Goal: Task Accomplishment & Management: Use online tool/utility

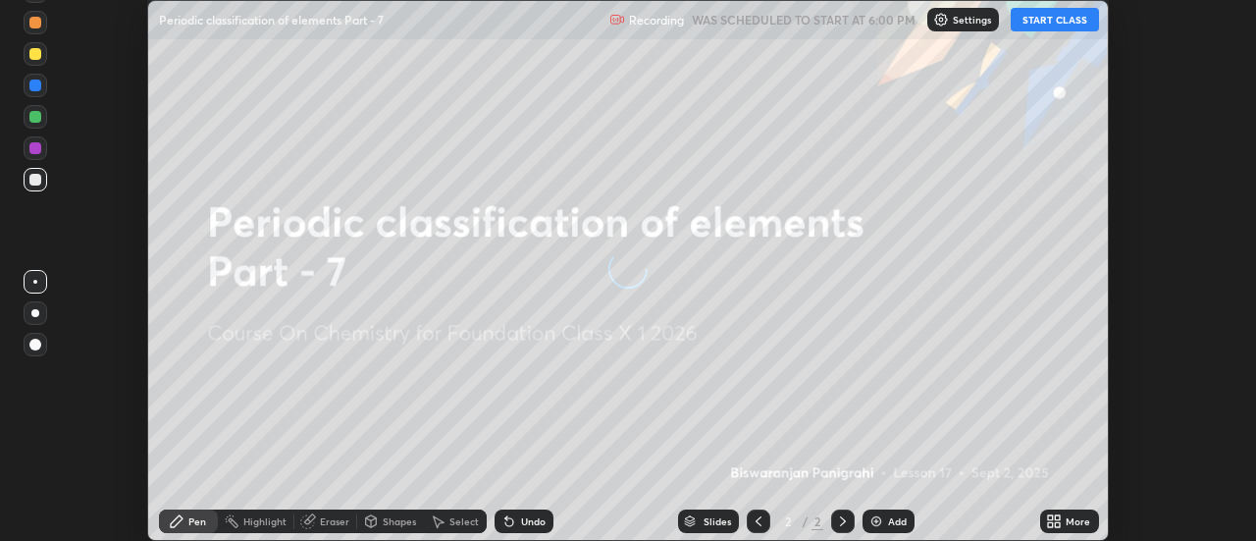
scroll to position [541, 1256]
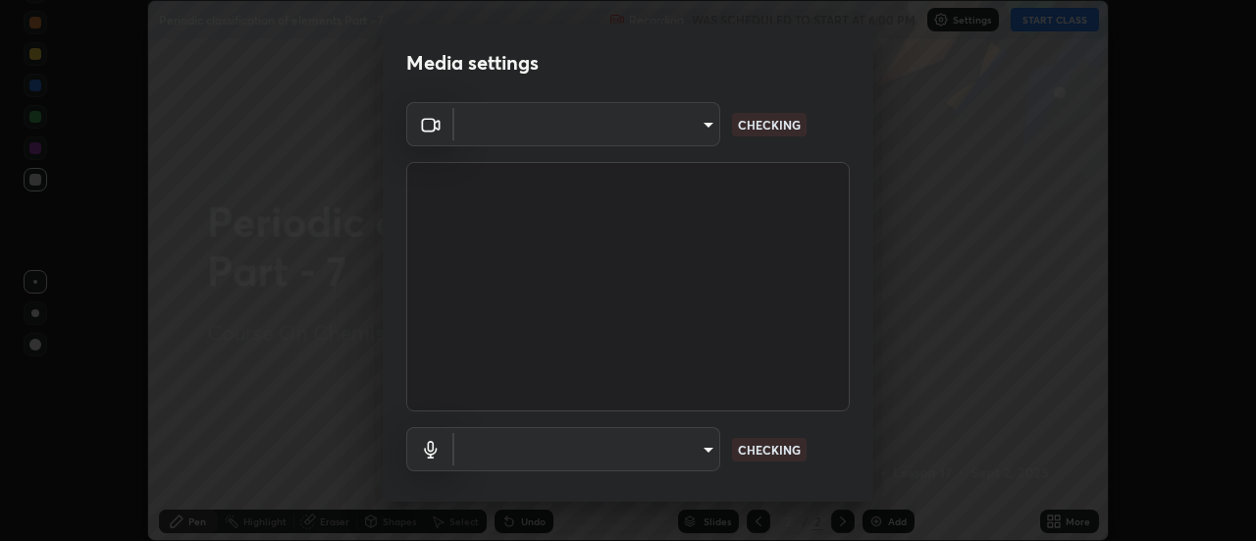
type input "4c72da43d9f8fe59a3f1c51c15ce5ef4700dc23536a29d5760a7834eb8cafeb2"
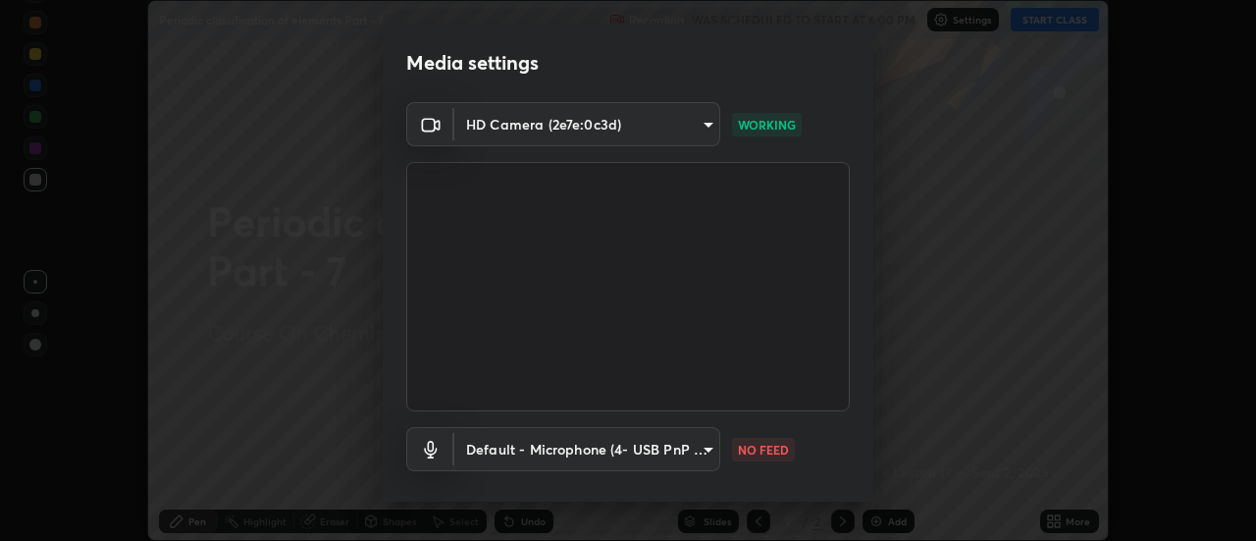
click at [564, 445] on body "Erase all Periodic classification of elements Part - 7 Recording WAS SCHEDULED …" at bounding box center [628, 270] width 1256 height 541
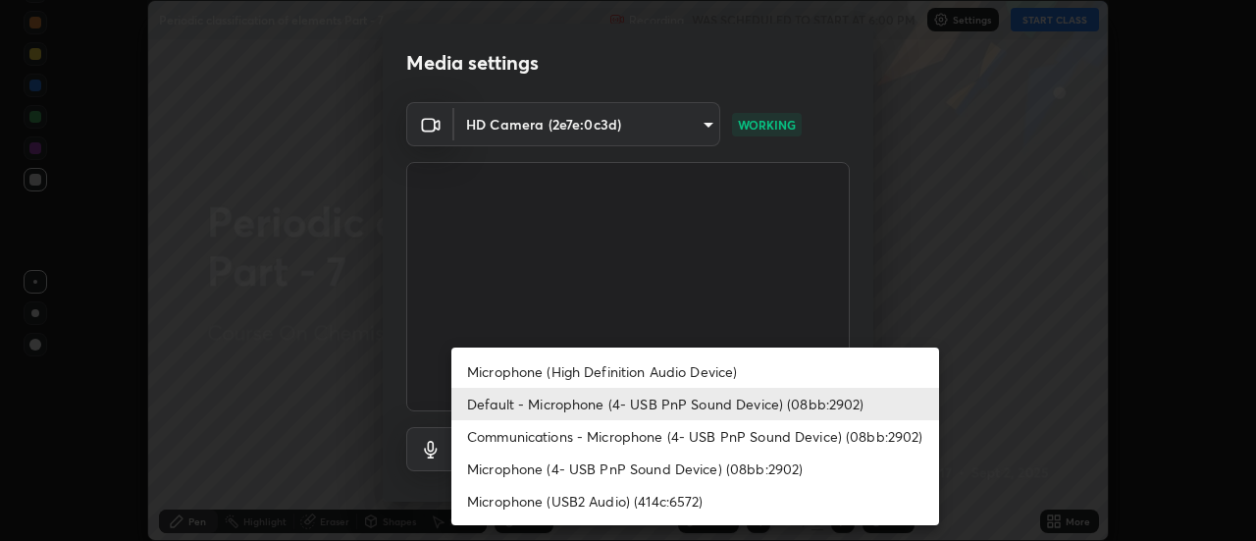
click at [484, 374] on li "Microphone (High Definition Audio Device)" at bounding box center [695, 371] width 488 height 32
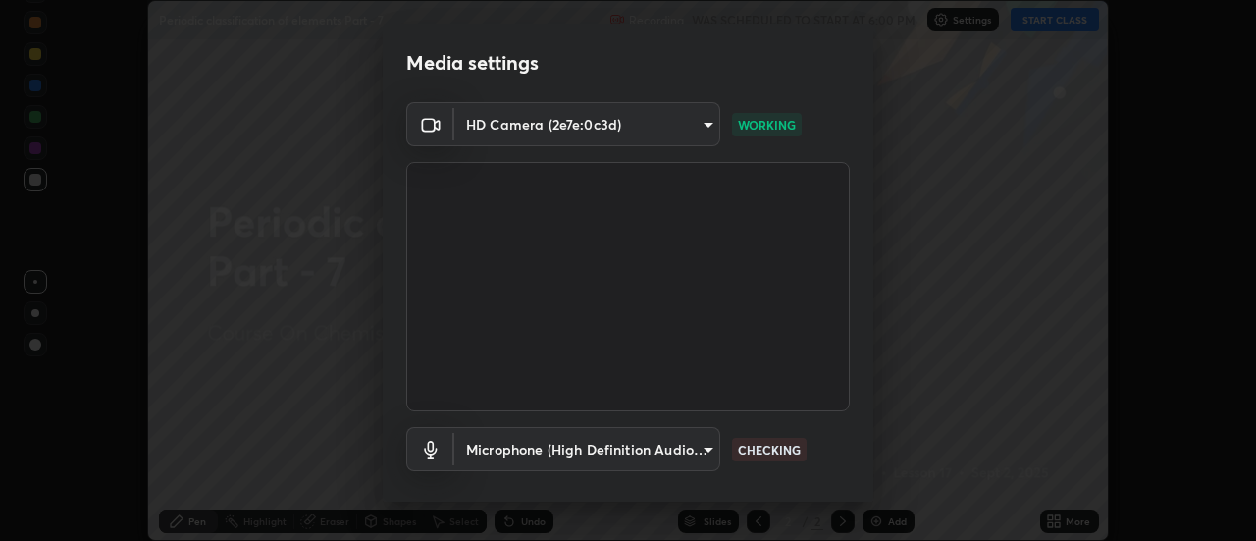
click at [480, 450] on body "Erase all Periodic classification of elements Part - 7 Recording WAS SCHEDULED …" at bounding box center [628, 270] width 1256 height 541
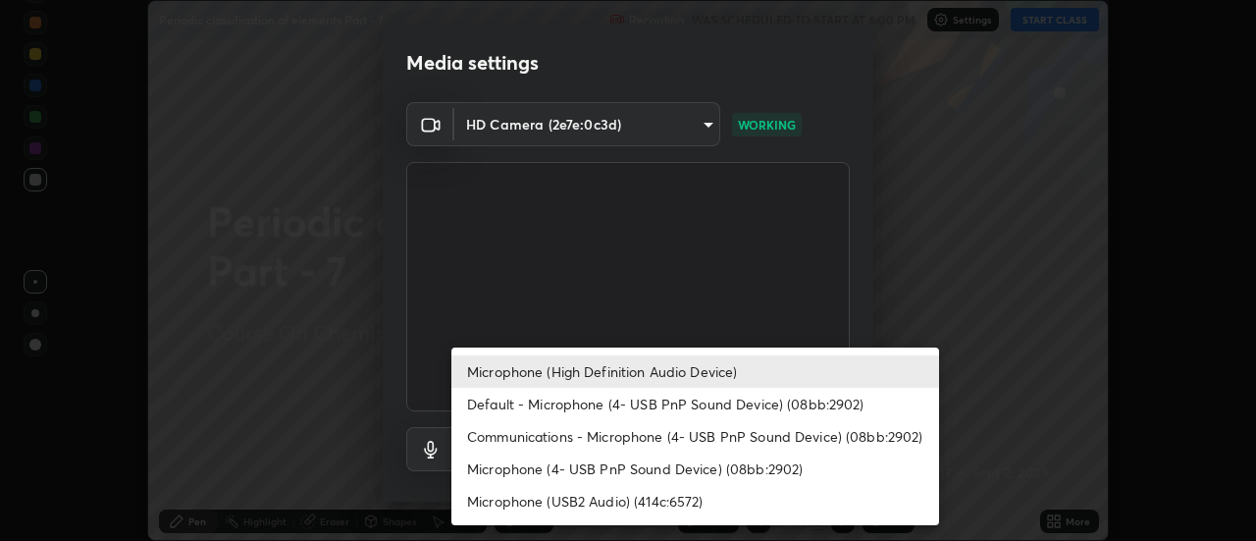
click at [490, 408] on li "Default - Microphone (4- USB PnP Sound Device) (08bb:2902)" at bounding box center [695, 404] width 488 height 32
type input "default"
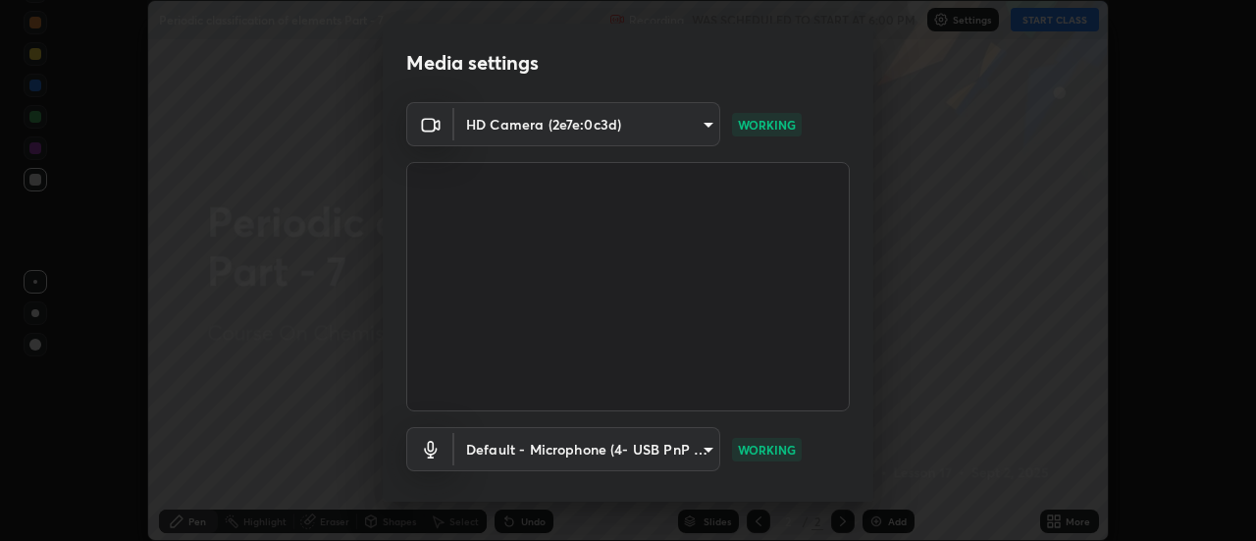
scroll to position [103, 0]
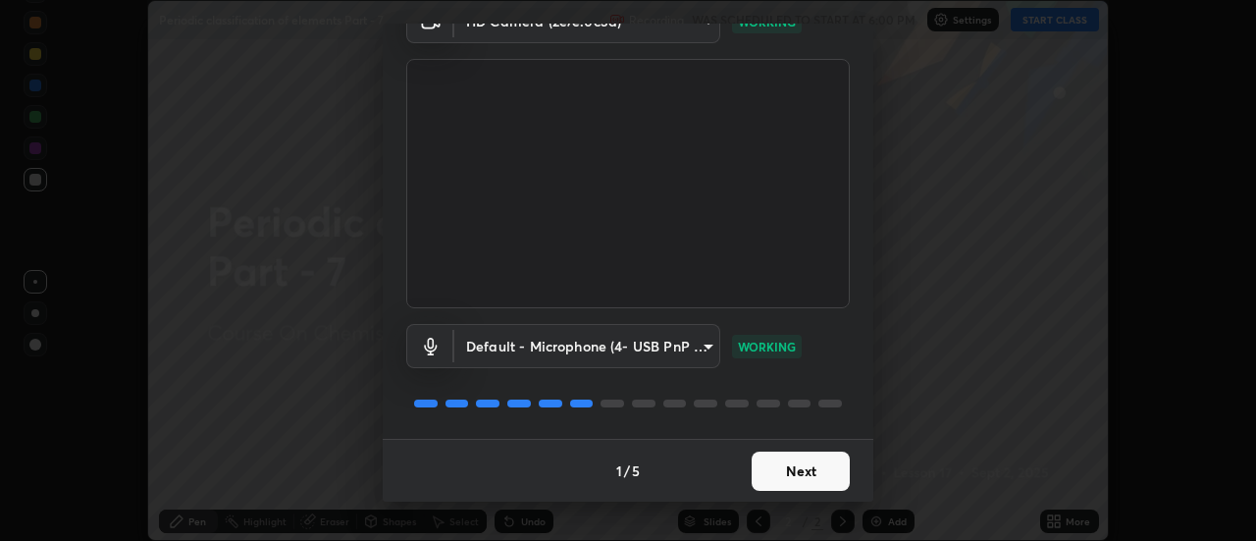
click at [802, 462] on button "Next" at bounding box center [801, 470] width 98 height 39
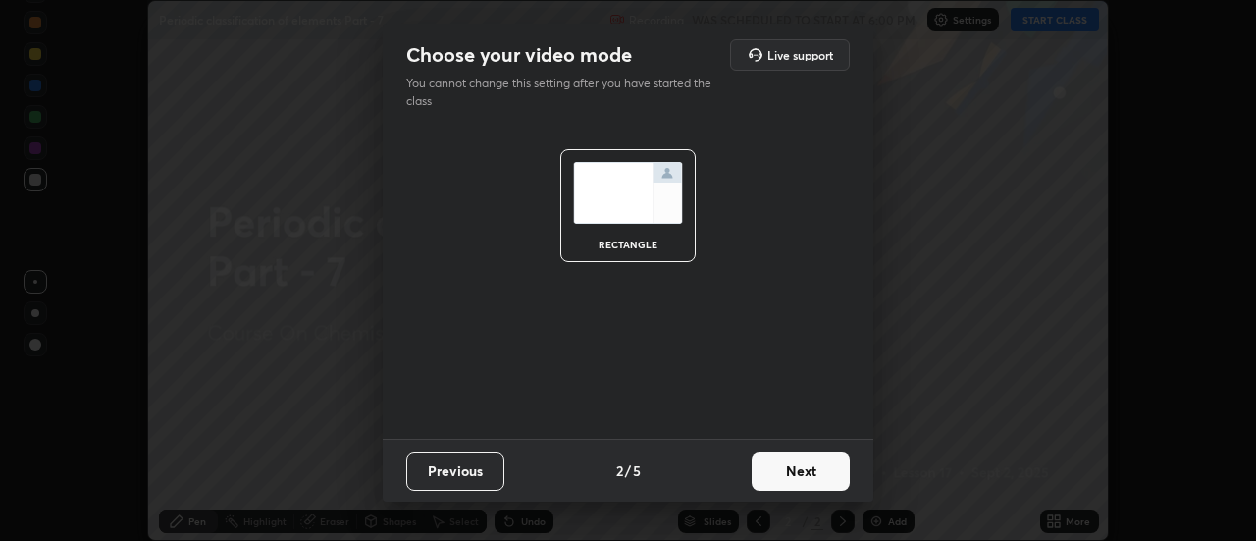
scroll to position [0, 0]
click at [790, 472] on button "Next" at bounding box center [801, 470] width 98 height 39
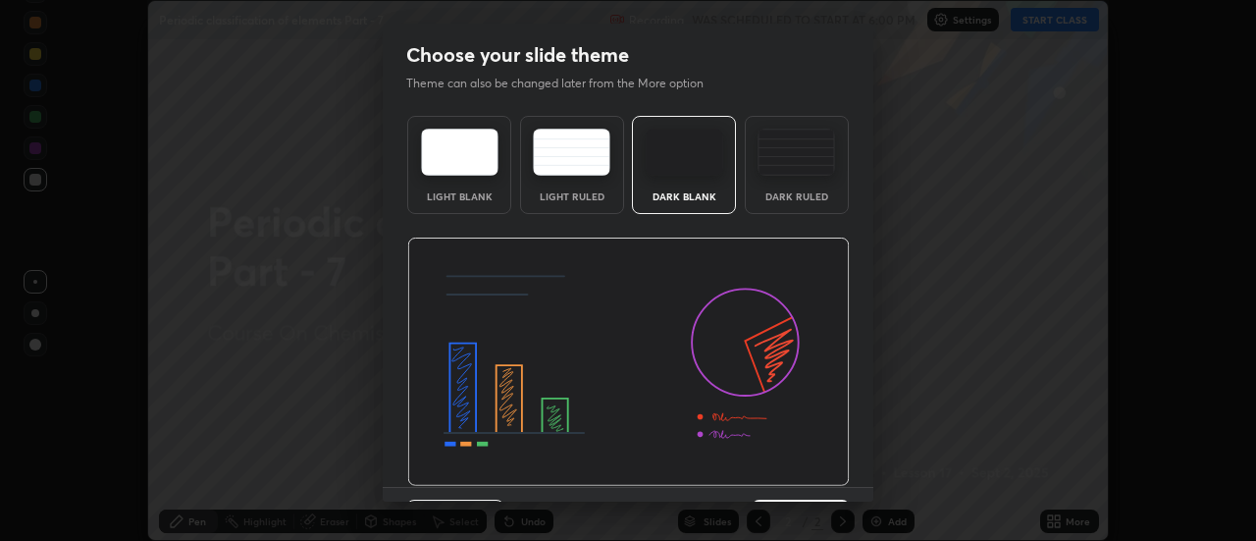
scroll to position [48, 0]
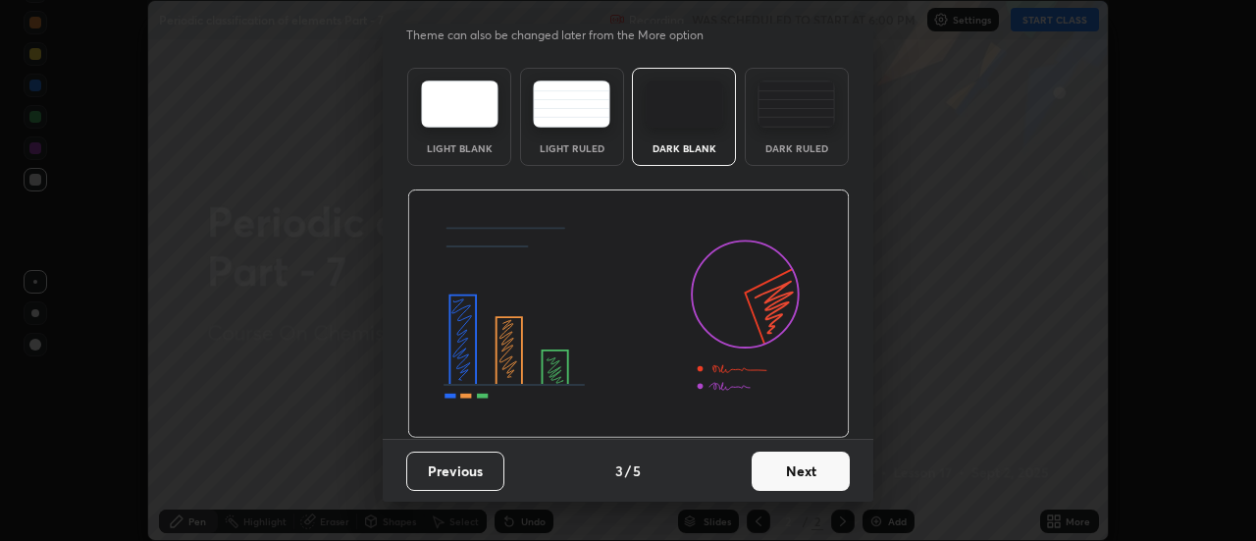
click at [781, 489] on button "Next" at bounding box center [801, 470] width 98 height 39
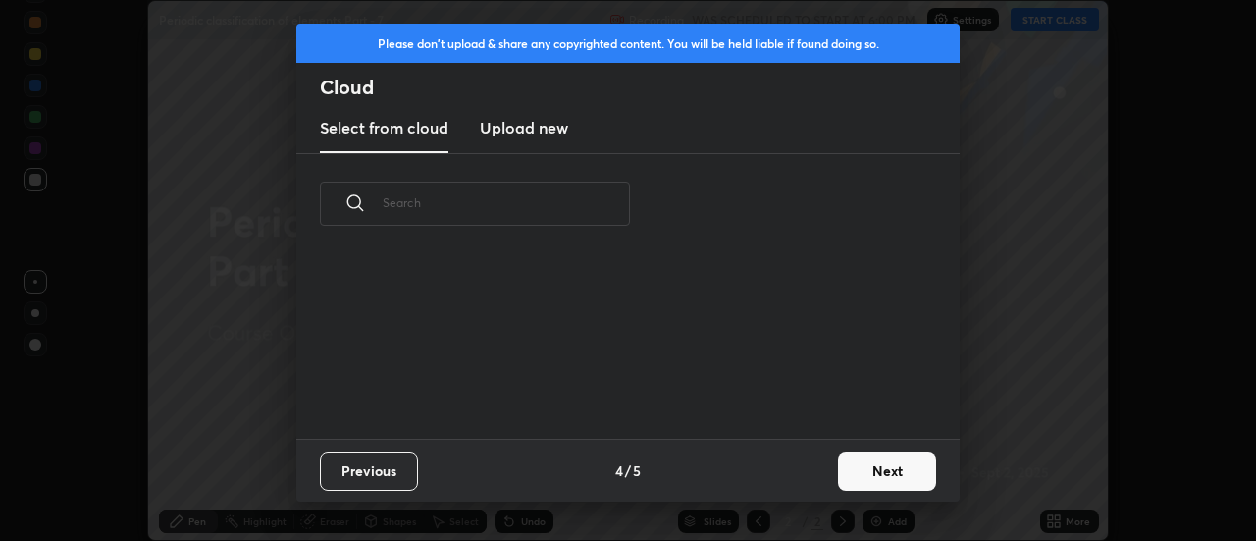
click at [857, 466] on button "Next" at bounding box center [887, 470] width 98 height 39
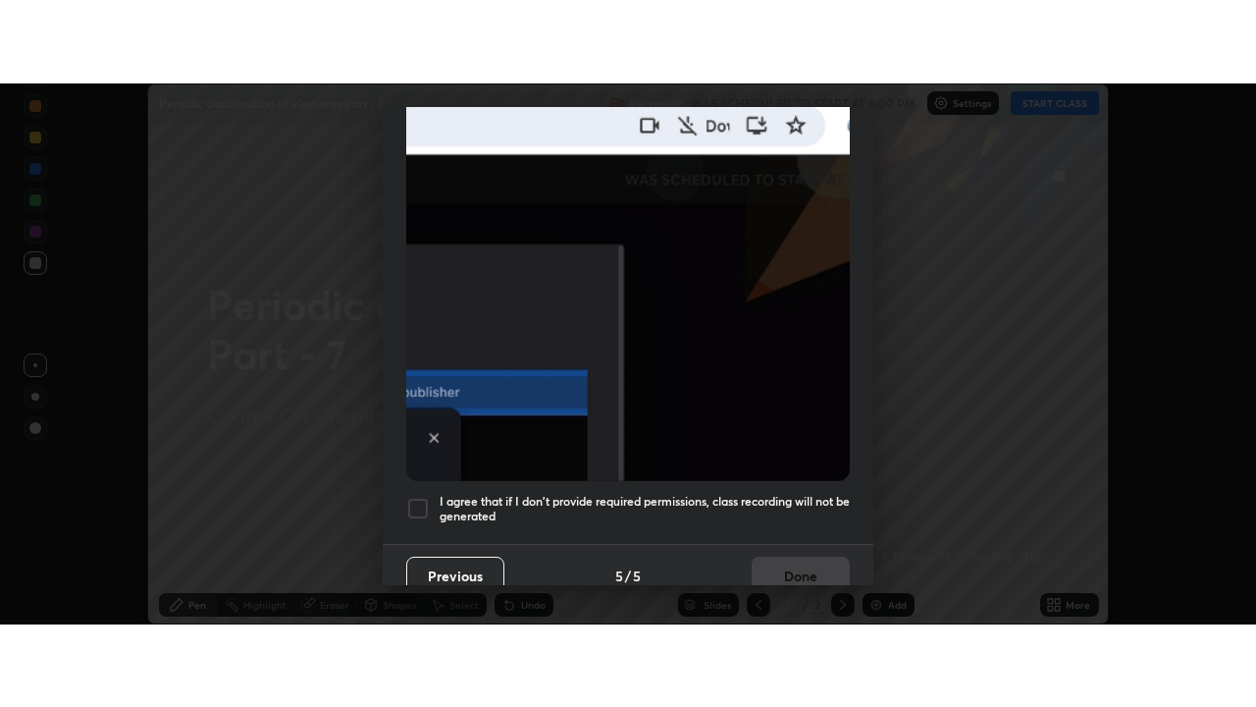
scroll to position [503, 0]
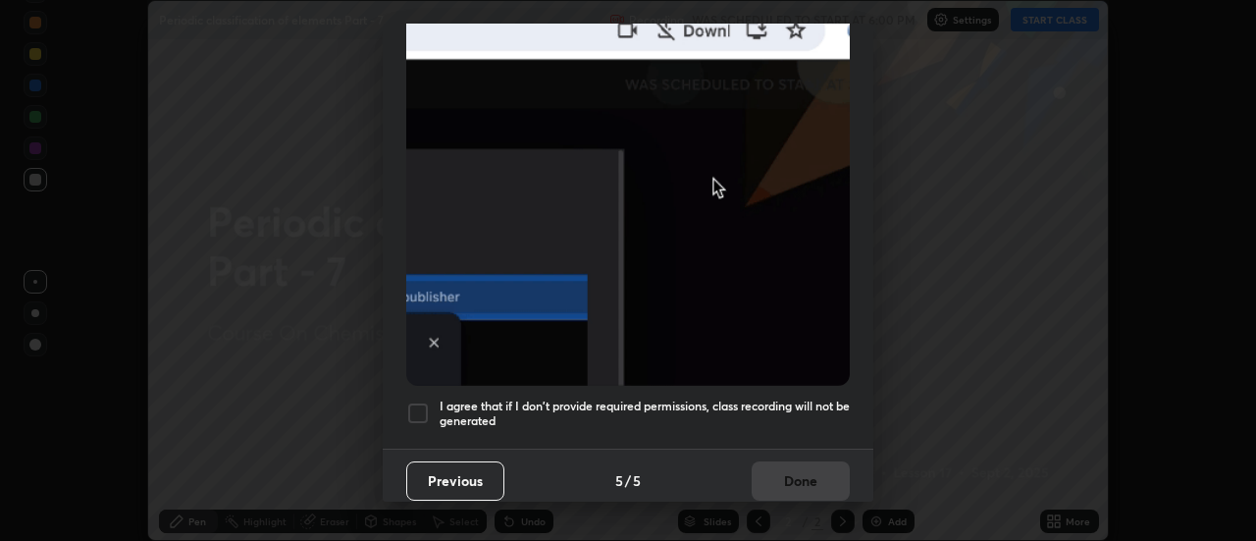
click at [430, 404] on div "I agree that if I don't provide required permissions, class recording will not …" at bounding box center [628, 413] width 444 height 24
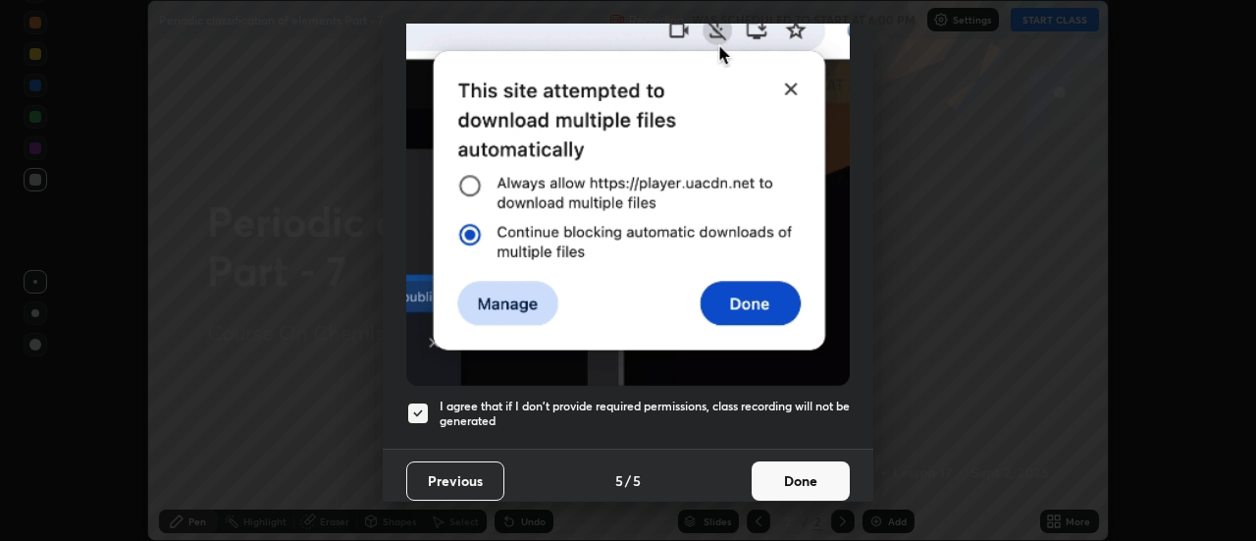
click at [779, 476] on button "Done" at bounding box center [801, 480] width 98 height 39
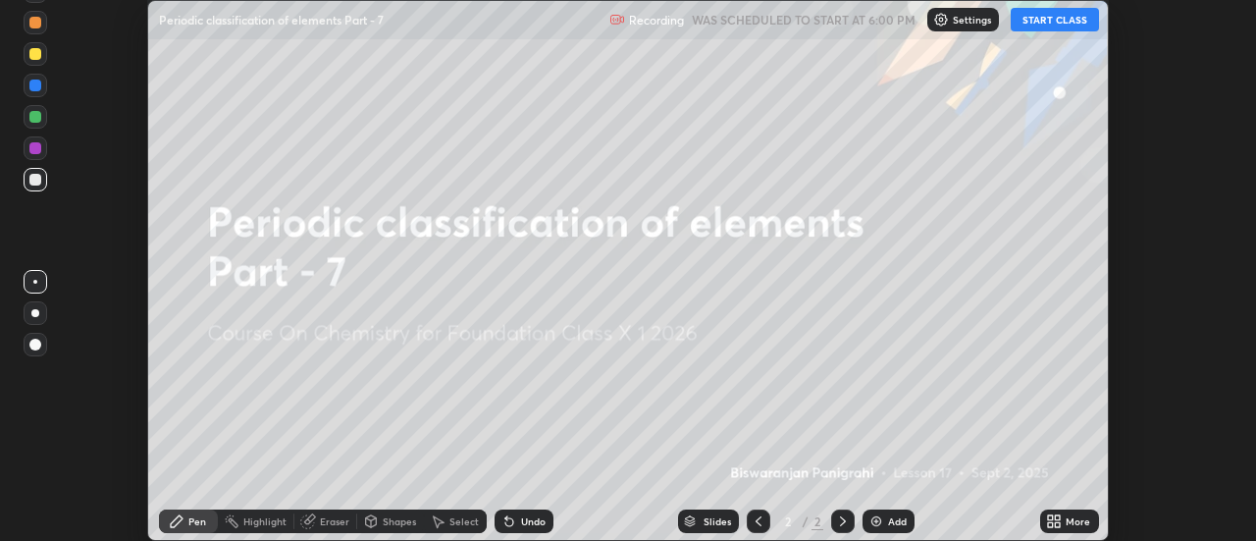
click at [892, 525] on div "Add" at bounding box center [897, 521] width 19 height 10
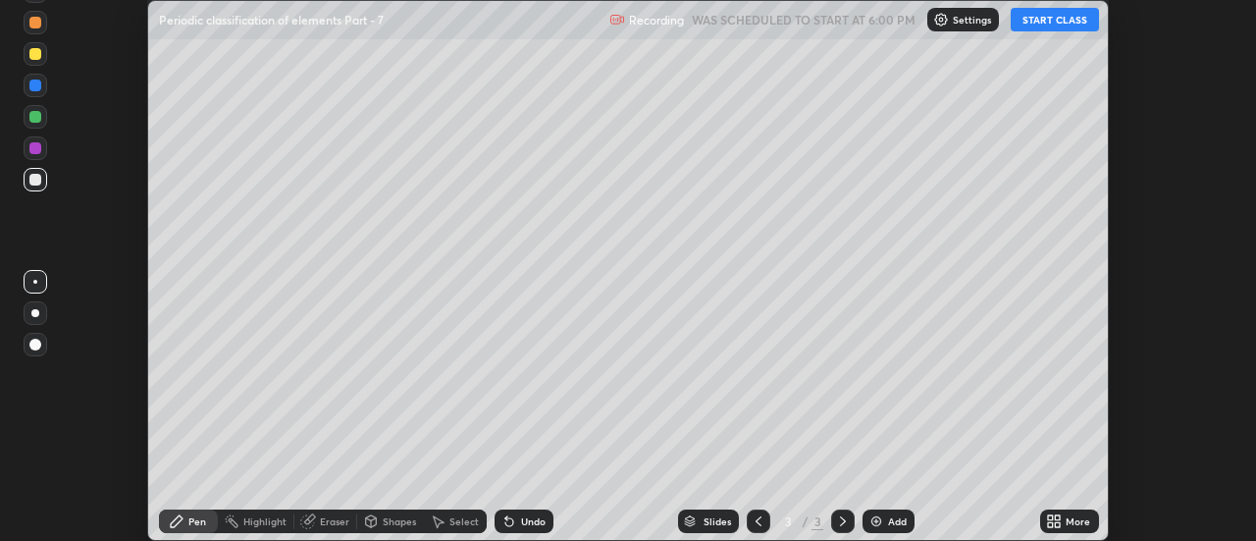
click at [1069, 519] on div "More" at bounding box center [1078, 521] width 25 height 10
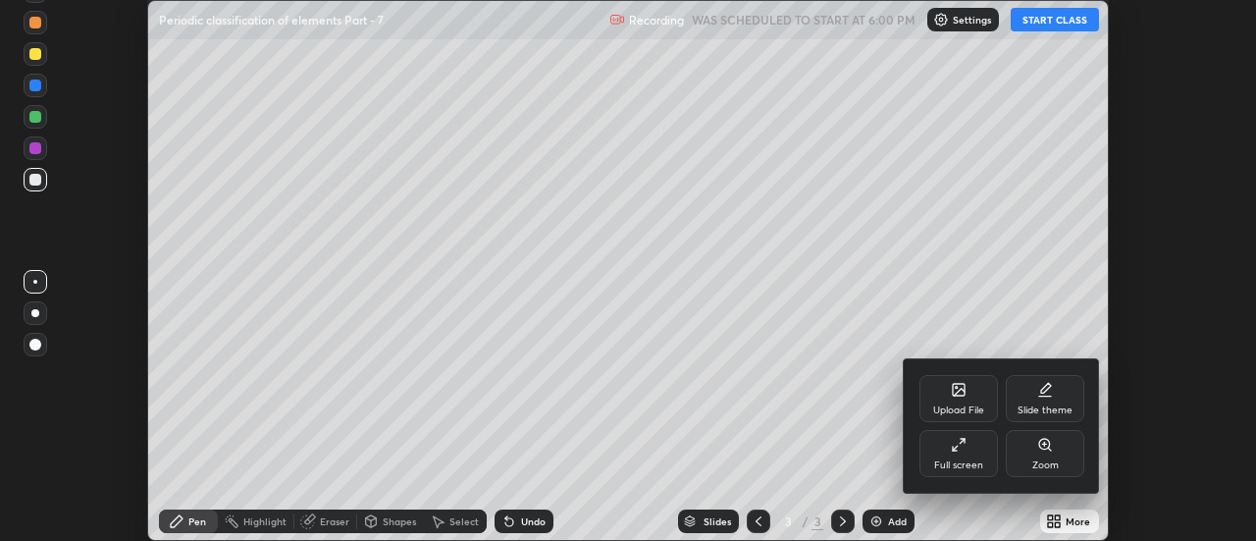
click at [966, 463] on div "Full screen" at bounding box center [958, 465] width 49 height 10
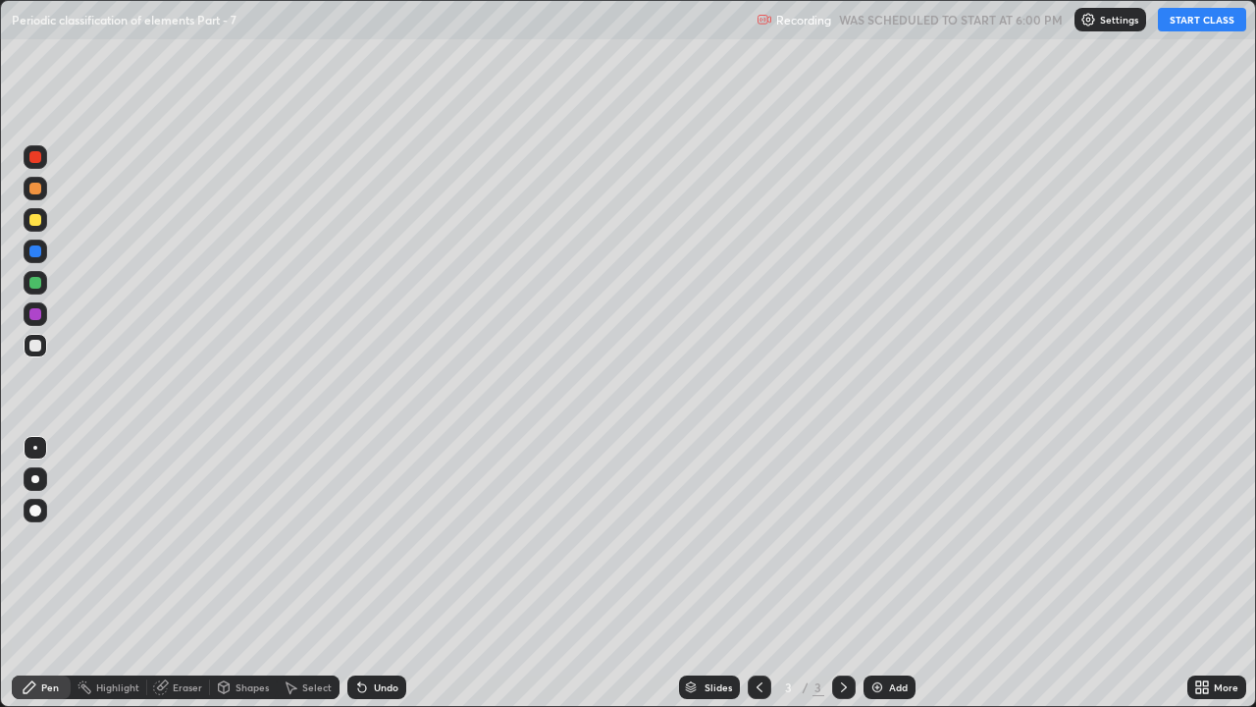
scroll to position [707, 1256]
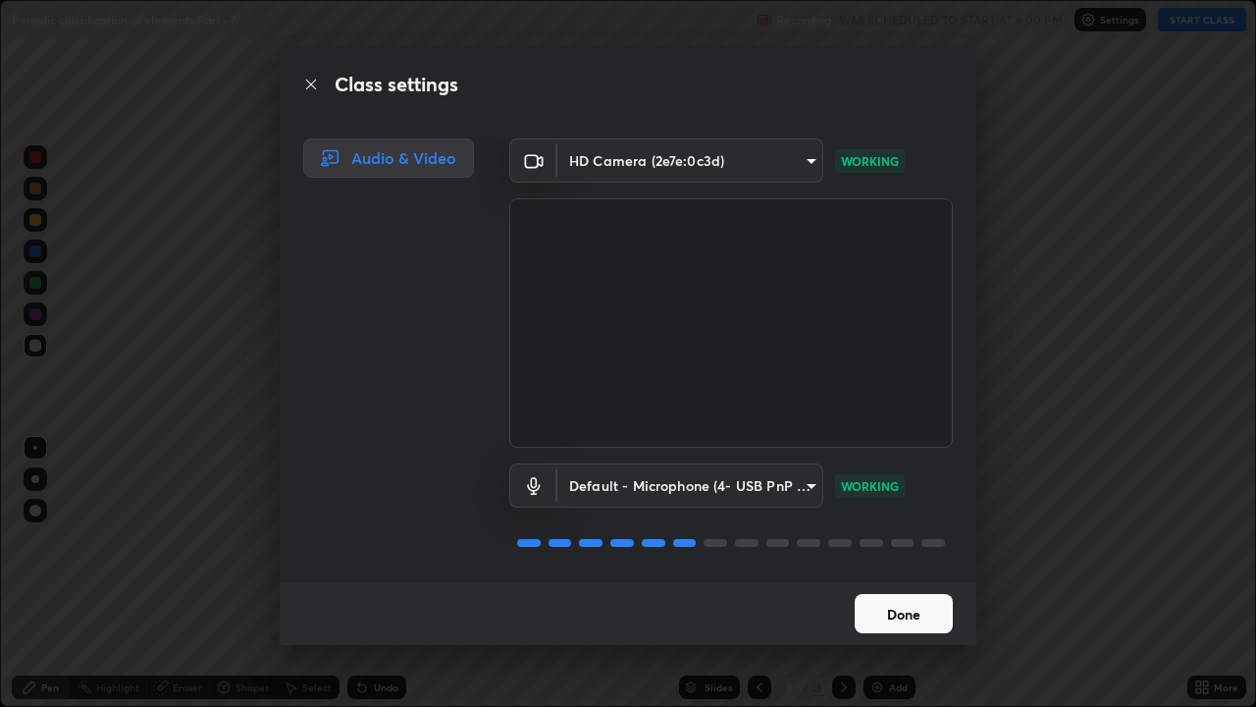
click at [871, 540] on button "Done" at bounding box center [904, 613] width 98 height 39
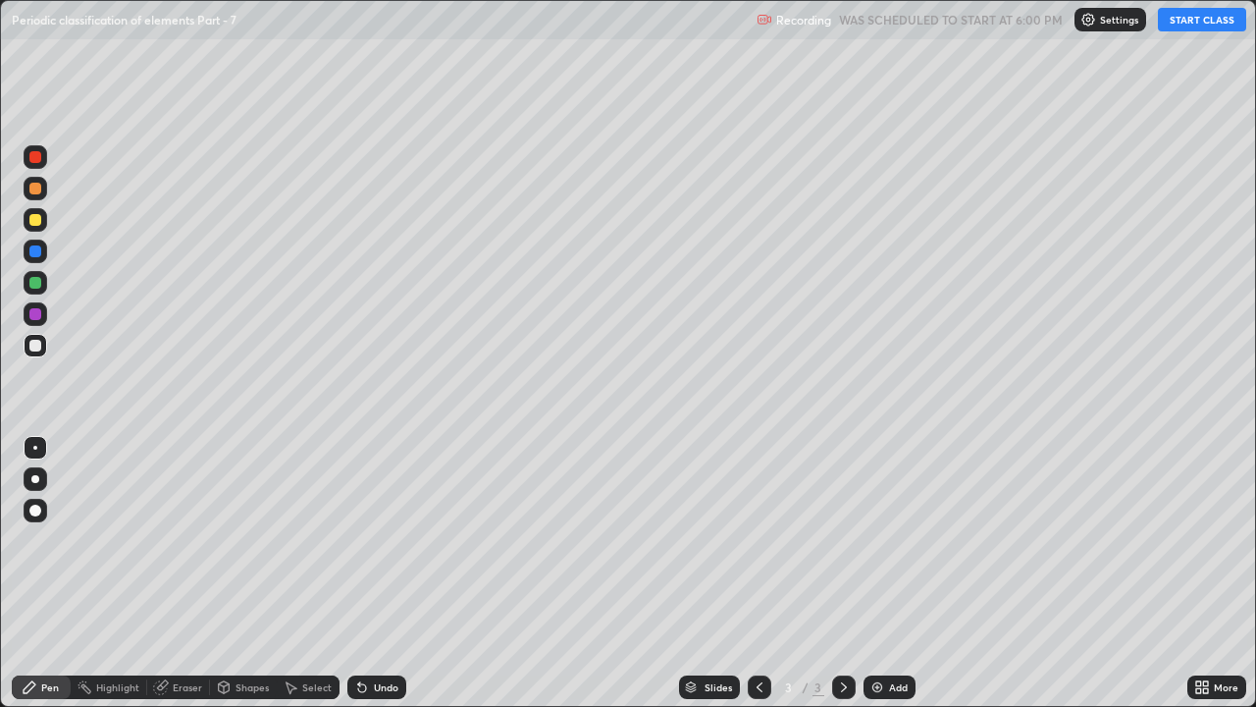
click at [1206, 22] on button "START CLASS" at bounding box center [1202, 20] width 88 height 24
click at [38, 227] on div at bounding box center [36, 220] width 24 height 24
click at [40, 346] on div at bounding box center [35, 346] width 12 height 12
click at [40, 225] on div at bounding box center [36, 220] width 24 height 24
click at [874, 540] on img at bounding box center [877, 687] width 16 height 16
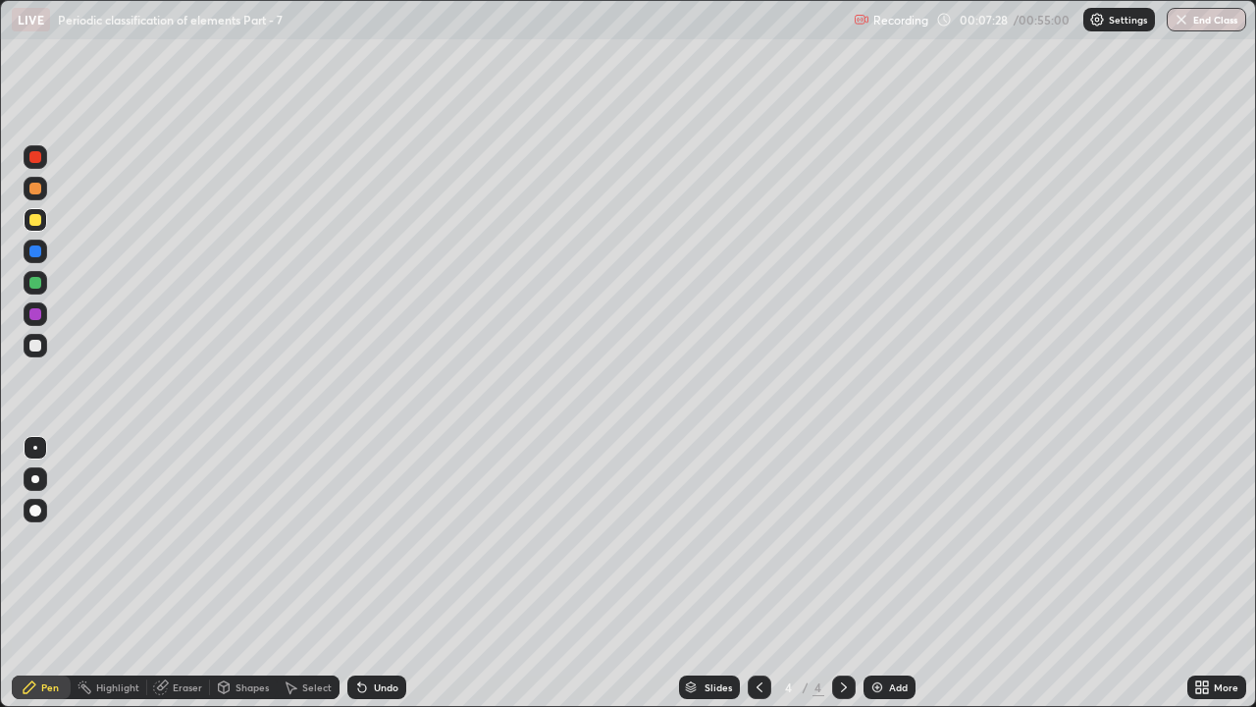
click at [758, 540] on icon at bounding box center [760, 687] width 16 height 16
click at [841, 540] on icon at bounding box center [844, 687] width 6 height 10
click at [42, 353] on div at bounding box center [36, 346] width 24 height 24
click at [173, 540] on div "Eraser" at bounding box center [187, 687] width 29 height 10
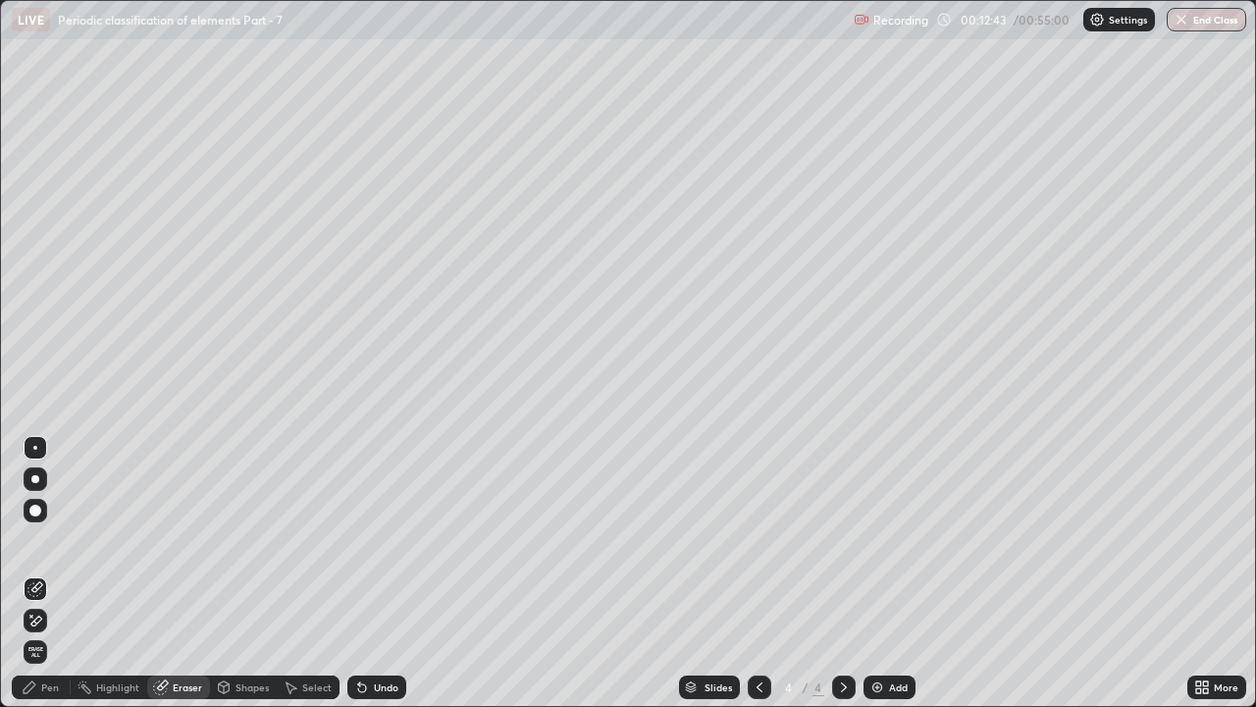
click at [31, 540] on icon at bounding box center [35, 620] width 16 height 17
click at [48, 540] on div "Pen" at bounding box center [50, 687] width 18 height 10
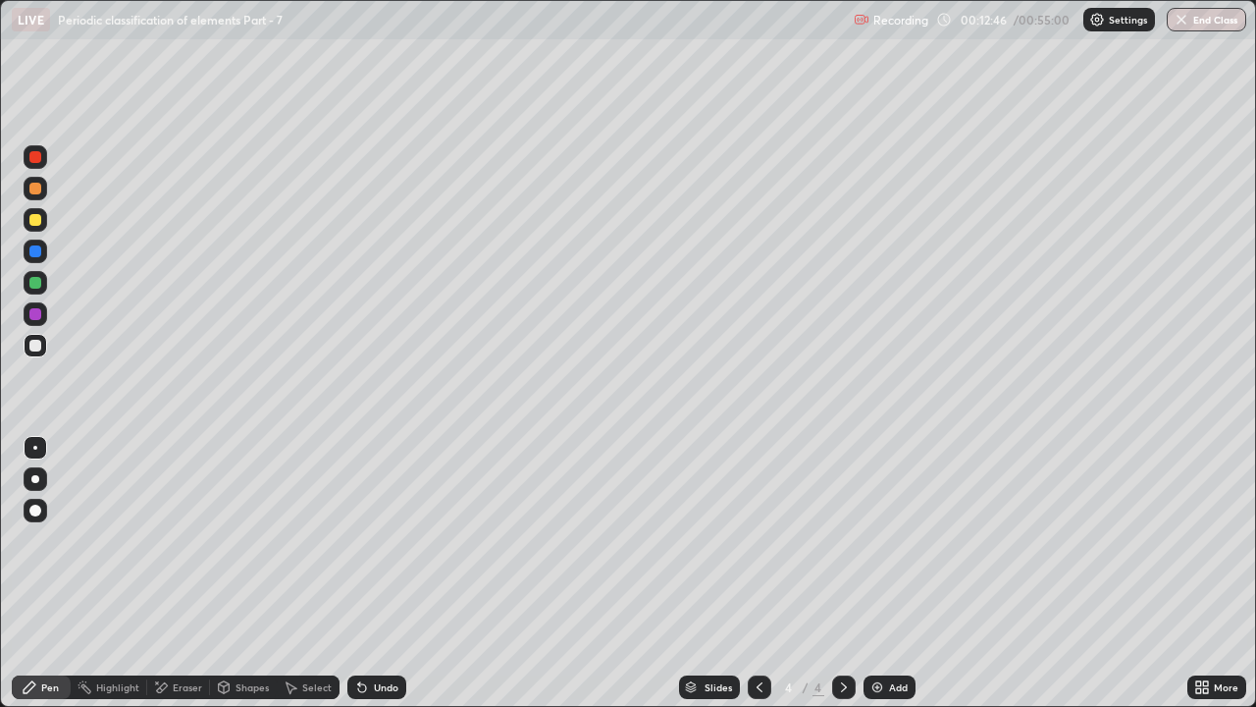
click at [35, 289] on div at bounding box center [36, 283] width 24 height 24
click at [39, 354] on div at bounding box center [36, 346] width 24 height 24
click at [178, 540] on div "Eraser" at bounding box center [178, 687] width 63 height 24
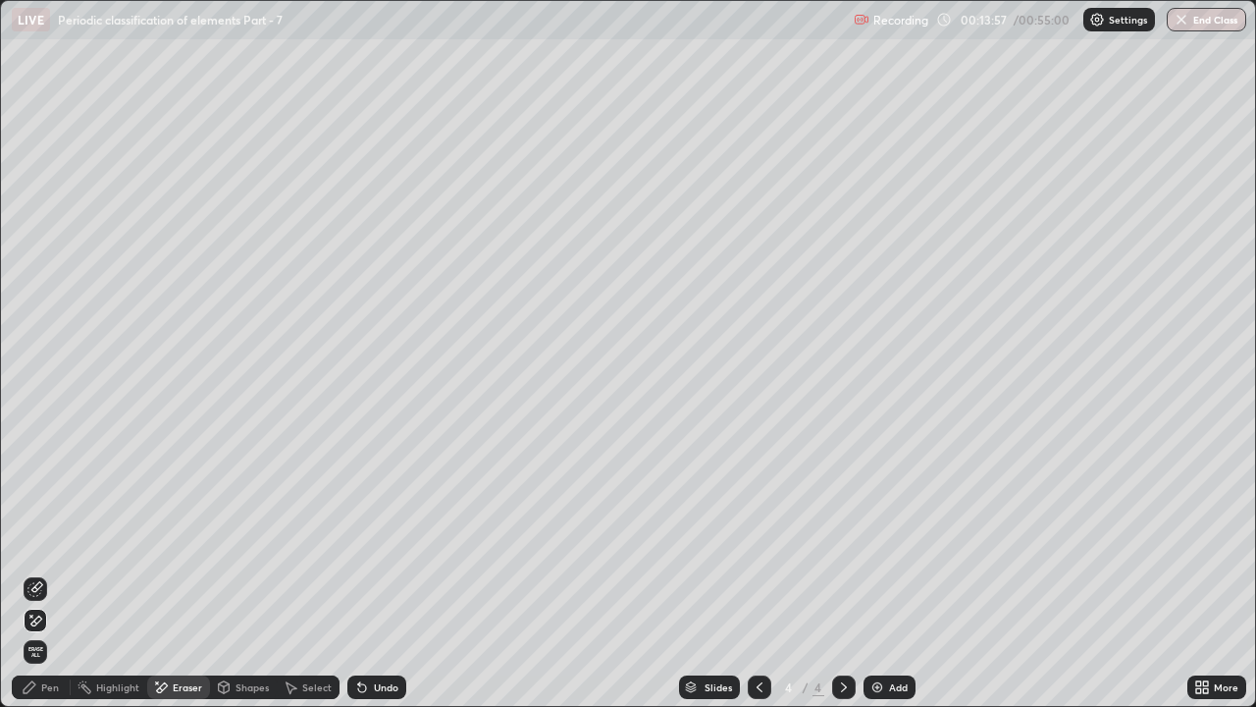
click at [59, 540] on div "Pen" at bounding box center [41, 687] width 59 height 24
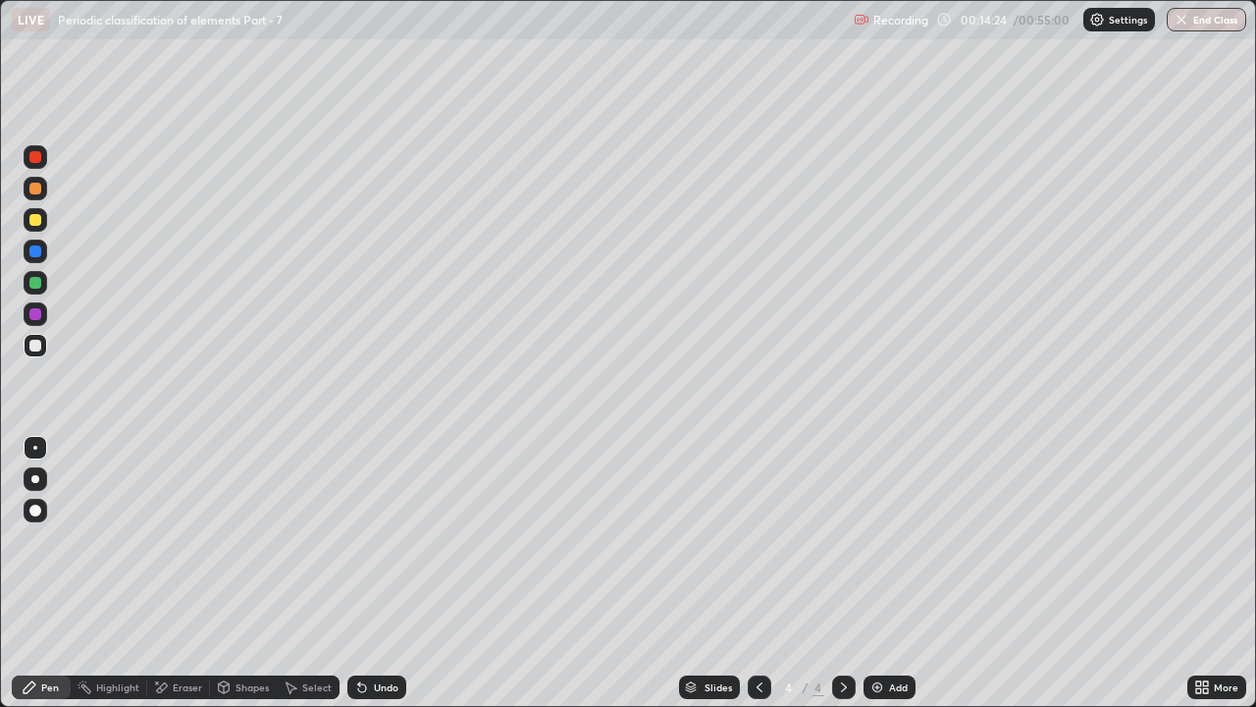
click at [184, 540] on div "Eraser" at bounding box center [187, 687] width 29 height 10
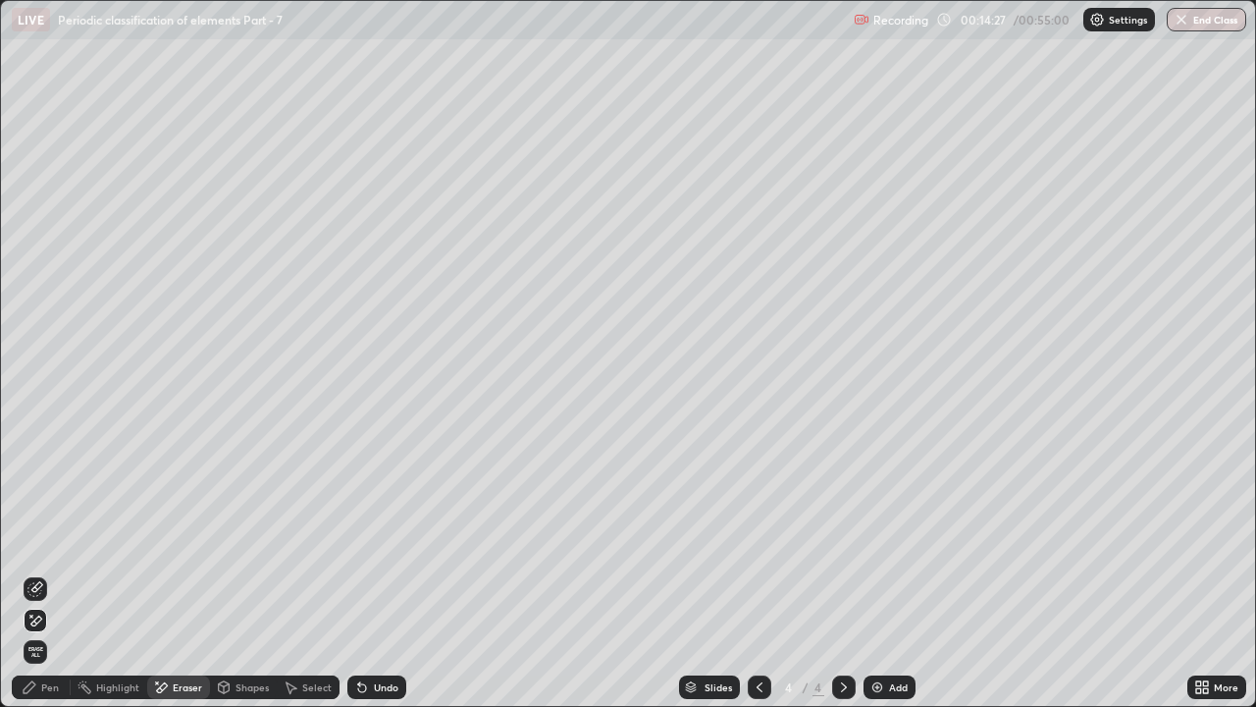
click at [38, 540] on div "Pen" at bounding box center [41, 687] width 59 height 24
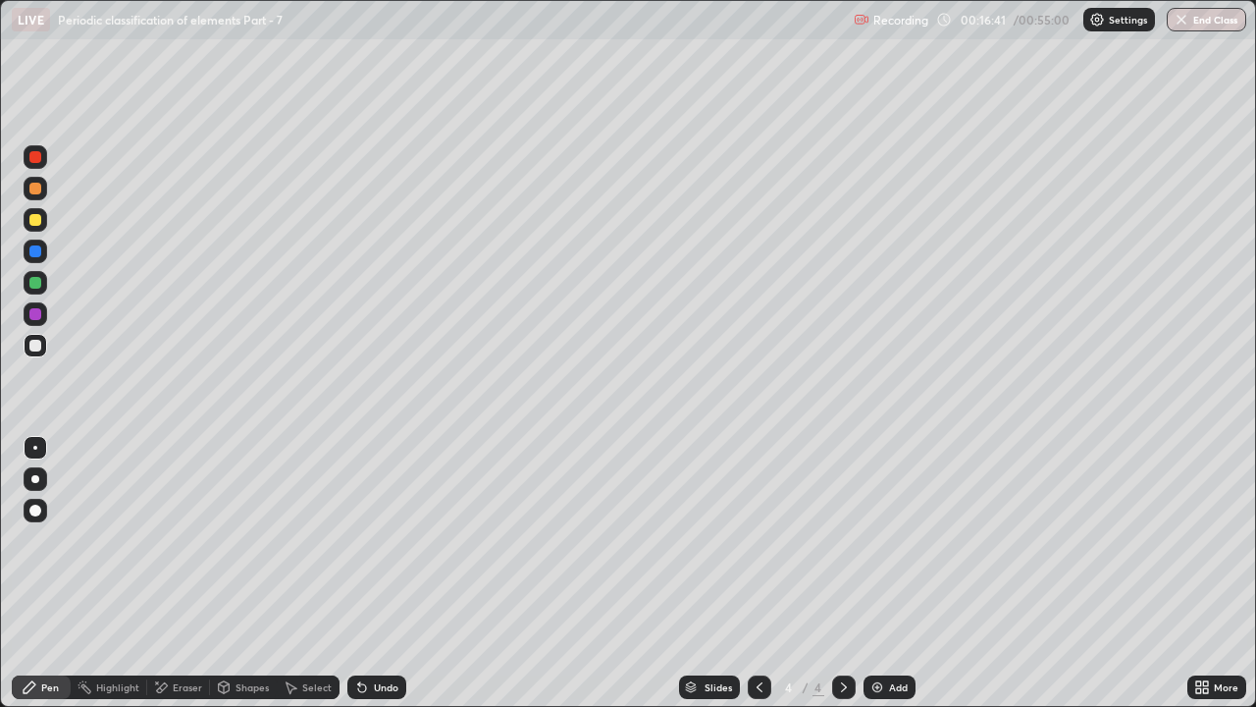
click at [188, 540] on div "Eraser" at bounding box center [187, 687] width 29 height 10
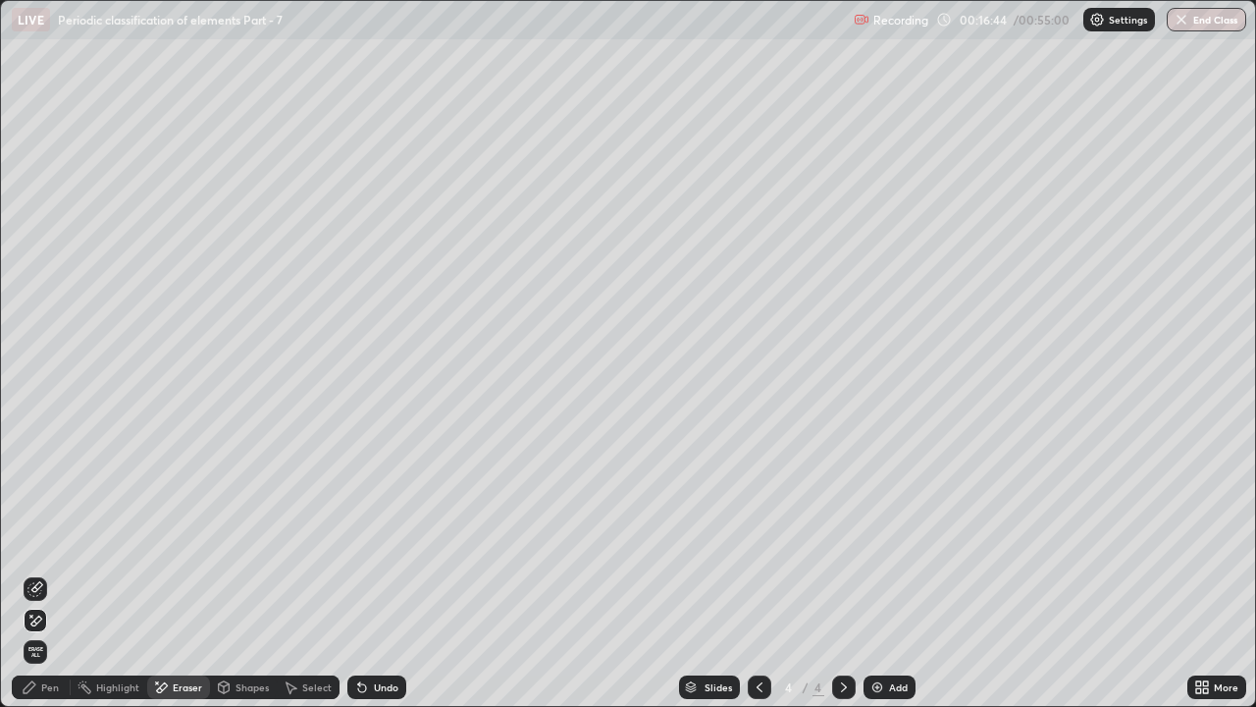
click at [37, 540] on div "Pen" at bounding box center [41, 687] width 59 height 24
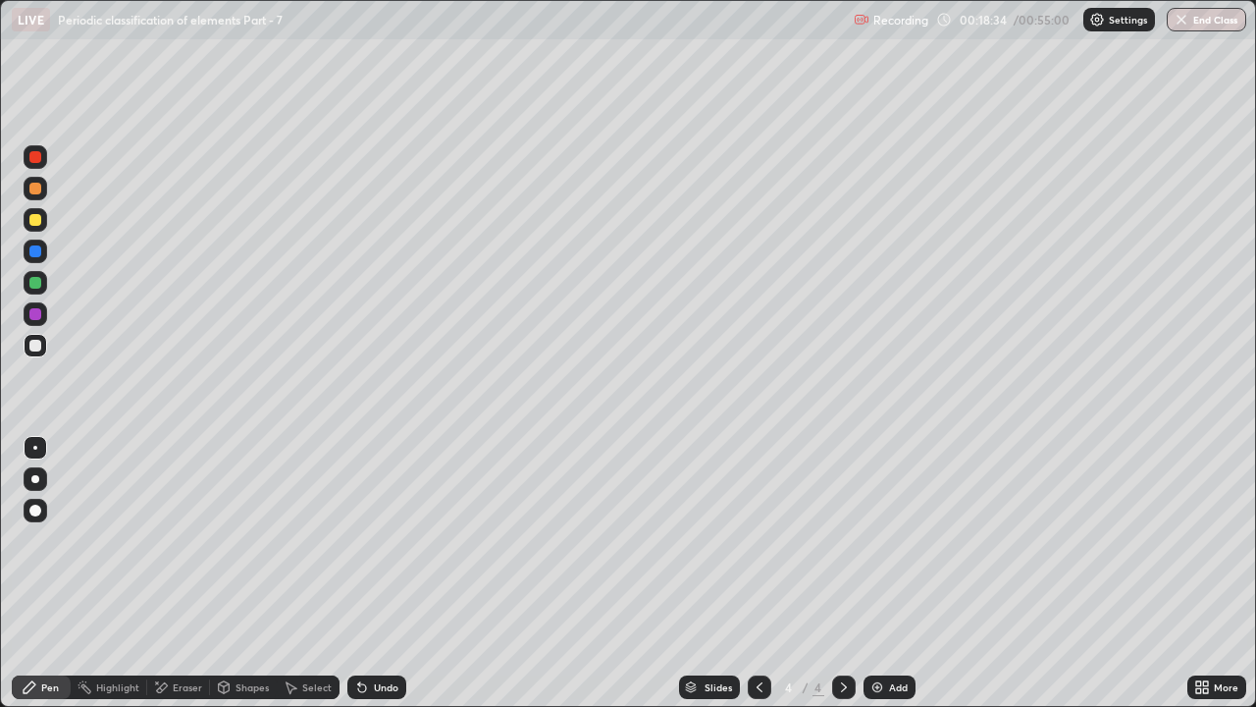
click at [869, 540] on img at bounding box center [877, 687] width 16 height 16
click at [371, 540] on div "Undo" at bounding box center [376, 687] width 59 height 24
click at [369, 540] on div "Undo" at bounding box center [376, 687] width 59 height 24
click at [188, 540] on div "Eraser" at bounding box center [187, 687] width 29 height 10
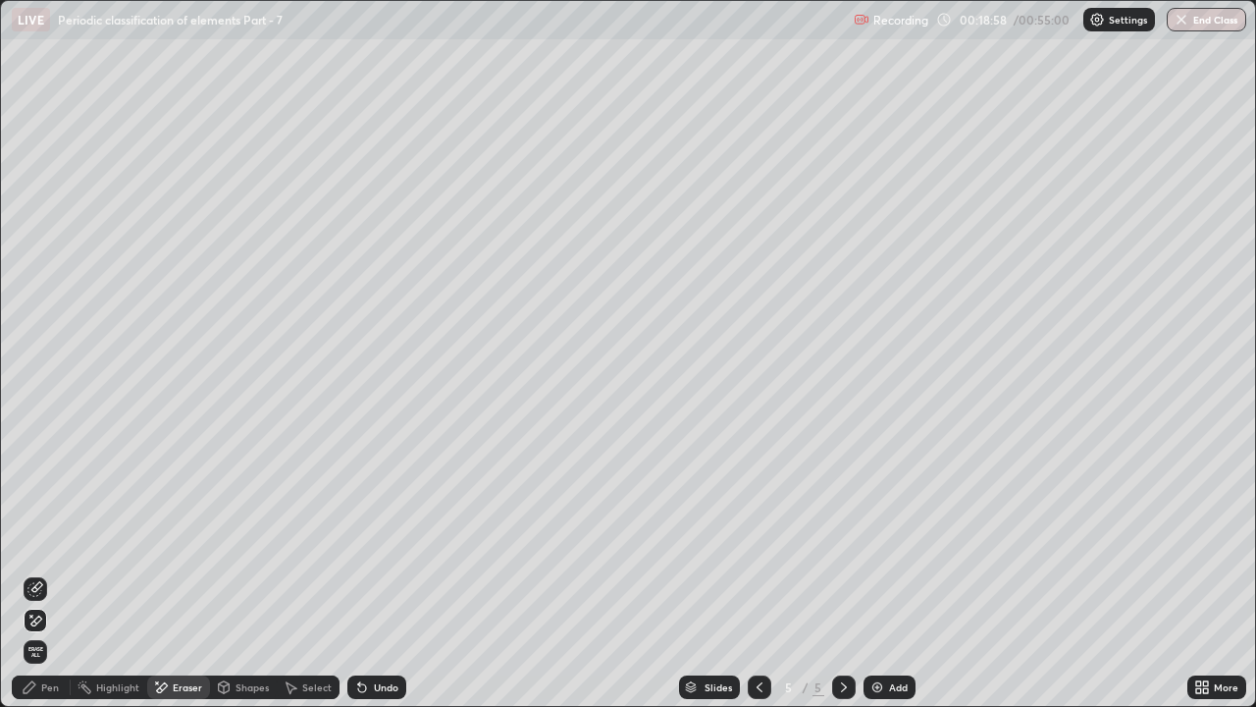
click at [63, 540] on div "Pen" at bounding box center [41, 687] width 59 height 24
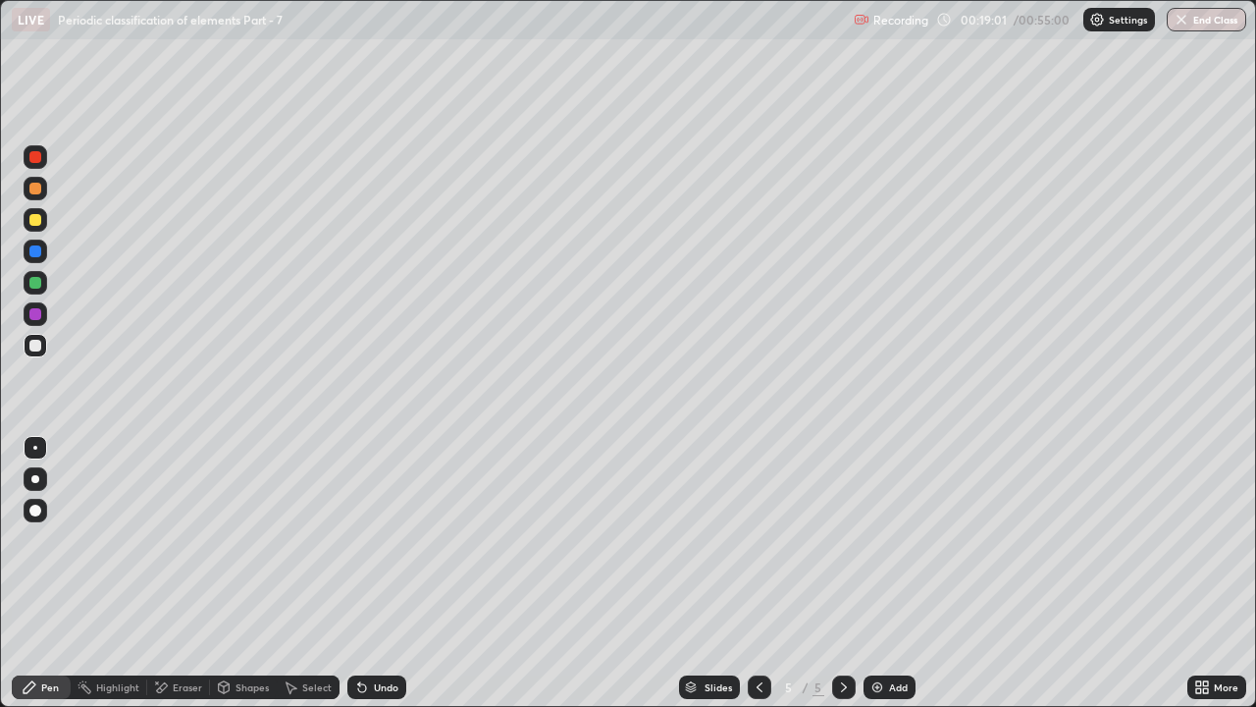
click at [40, 224] on div at bounding box center [36, 220] width 24 height 24
click at [39, 350] on div at bounding box center [36, 346] width 24 height 24
click at [35, 318] on div at bounding box center [35, 314] width 12 height 12
click at [374, 540] on div "Undo" at bounding box center [386, 687] width 25 height 10
click at [43, 355] on div at bounding box center [36, 346] width 24 height 24
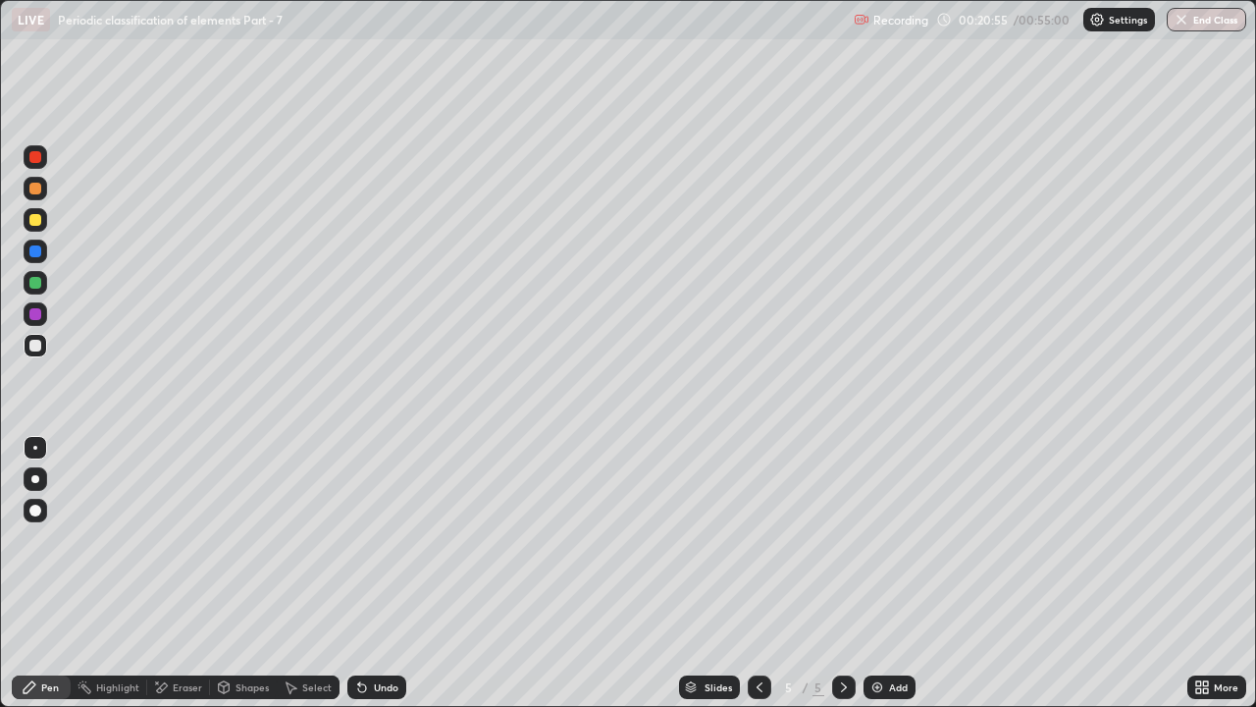
click at [38, 223] on div at bounding box center [35, 220] width 12 height 12
click at [35, 348] on div at bounding box center [35, 346] width 12 height 12
click at [44, 288] on div at bounding box center [36, 283] width 24 height 24
click at [42, 225] on div at bounding box center [36, 220] width 24 height 24
click at [366, 540] on icon at bounding box center [362, 687] width 16 height 16
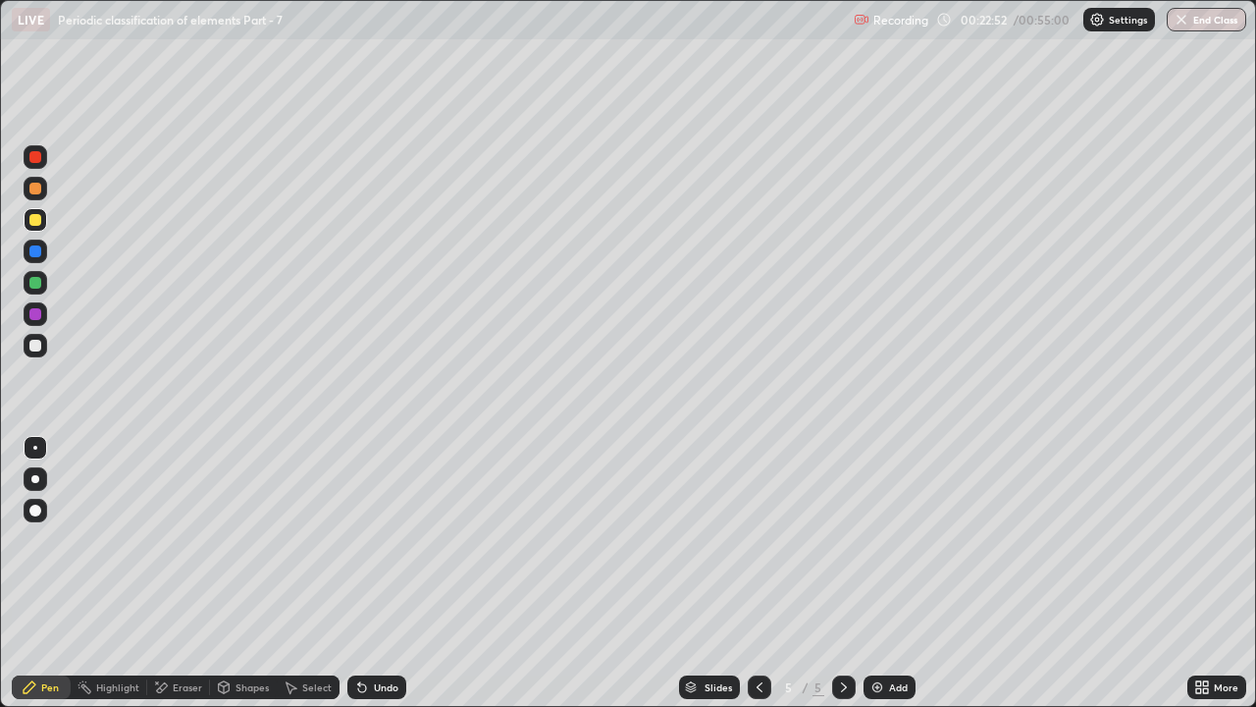
click at [48, 269] on div at bounding box center [35, 282] width 31 height 31
click at [42, 253] on div at bounding box center [36, 251] width 24 height 24
click at [36, 287] on div at bounding box center [35, 283] width 12 height 12
click at [42, 252] on div at bounding box center [36, 251] width 24 height 24
click at [43, 288] on div at bounding box center [36, 283] width 24 height 24
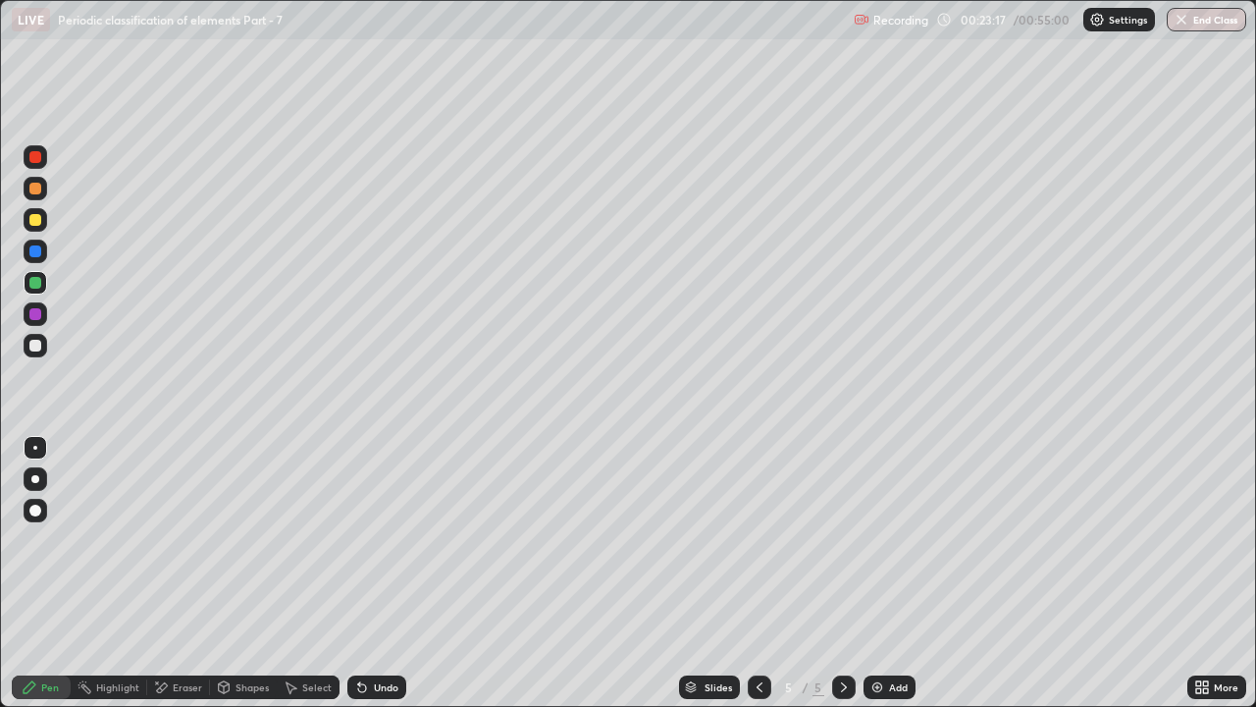
click at [38, 247] on div at bounding box center [35, 251] width 12 height 12
click at [45, 342] on div at bounding box center [36, 346] width 24 height 24
click at [873, 540] on img at bounding box center [877, 687] width 16 height 16
click at [37, 195] on div at bounding box center [36, 189] width 24 height 24
click at [40, 346] on div at bounding box center [35, 346] width 12 height 12
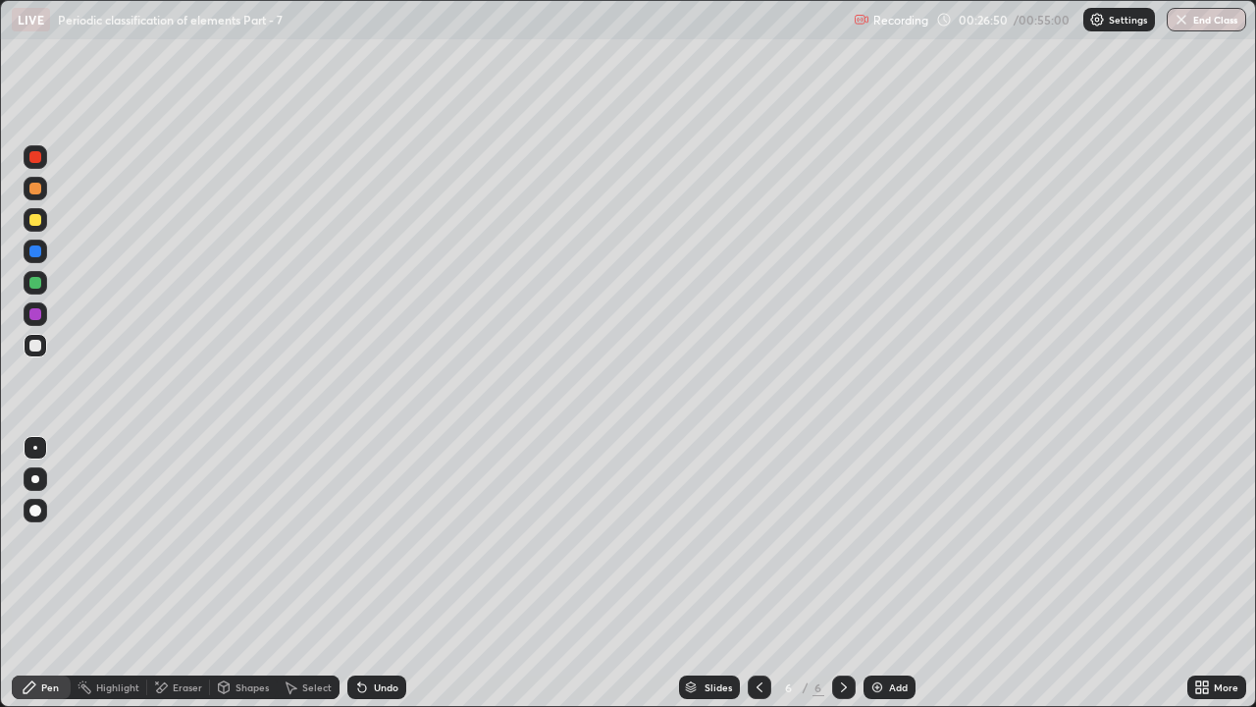
click at [35, 222] on div at bounding box center [35, 220] width 12 height 12
click at [36, 345] on div at bounding box center [35, 346] width 12 height 12
click at [385, 540] on div "Undo" at bounding box center [386, 687] width 25 height 10
click at [372, 540] on div "Undo" at bounding box center [376, 687] width 59 height 24
click at [37, 196] on div at bounding box center [36, 189] width 24 height 24
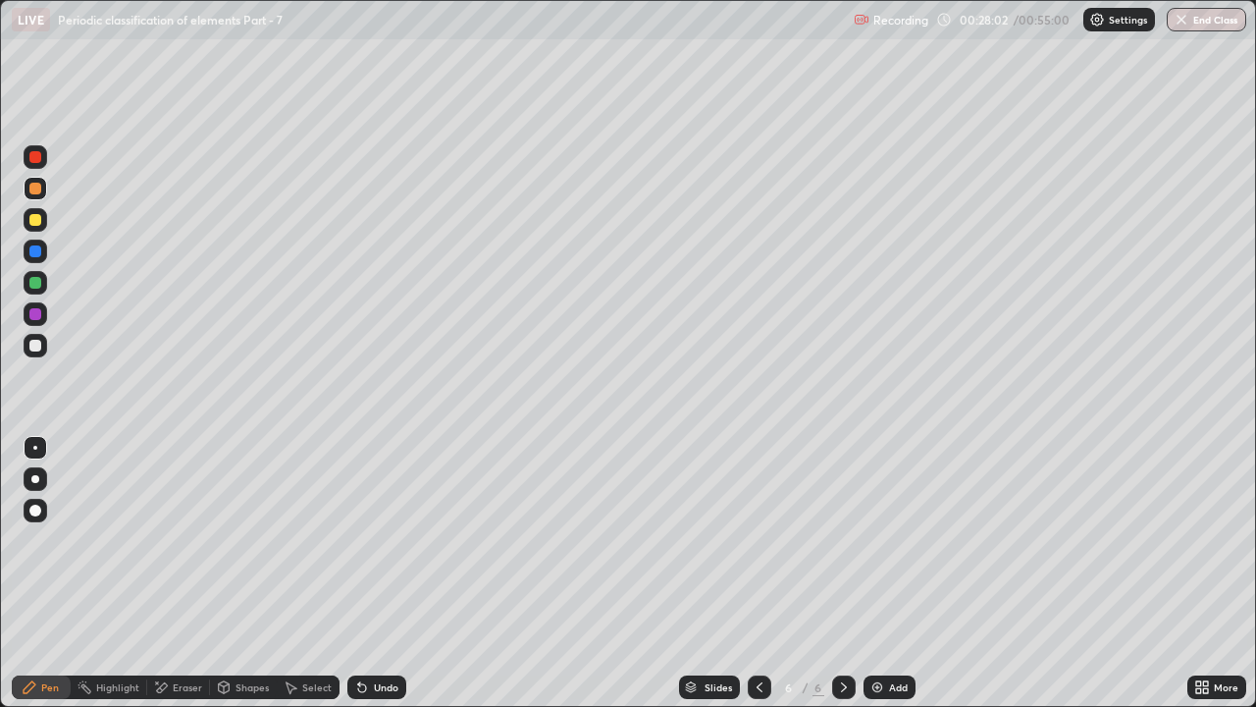
click at [35, 346] on div at bounding box center [35, 346] width 12 height 12
click at [35, 221] on div at bounding box center [35, 220] width 12 height 12
click at [40, 288] on div at bounding box center [36, 283] width 24 height 24
click at [42, 348] on div at bounding box center [36, 346] width 24 height 24
click at [183, 540] on div "Eraser" at bounding box center [187, 687] width 29 height 10
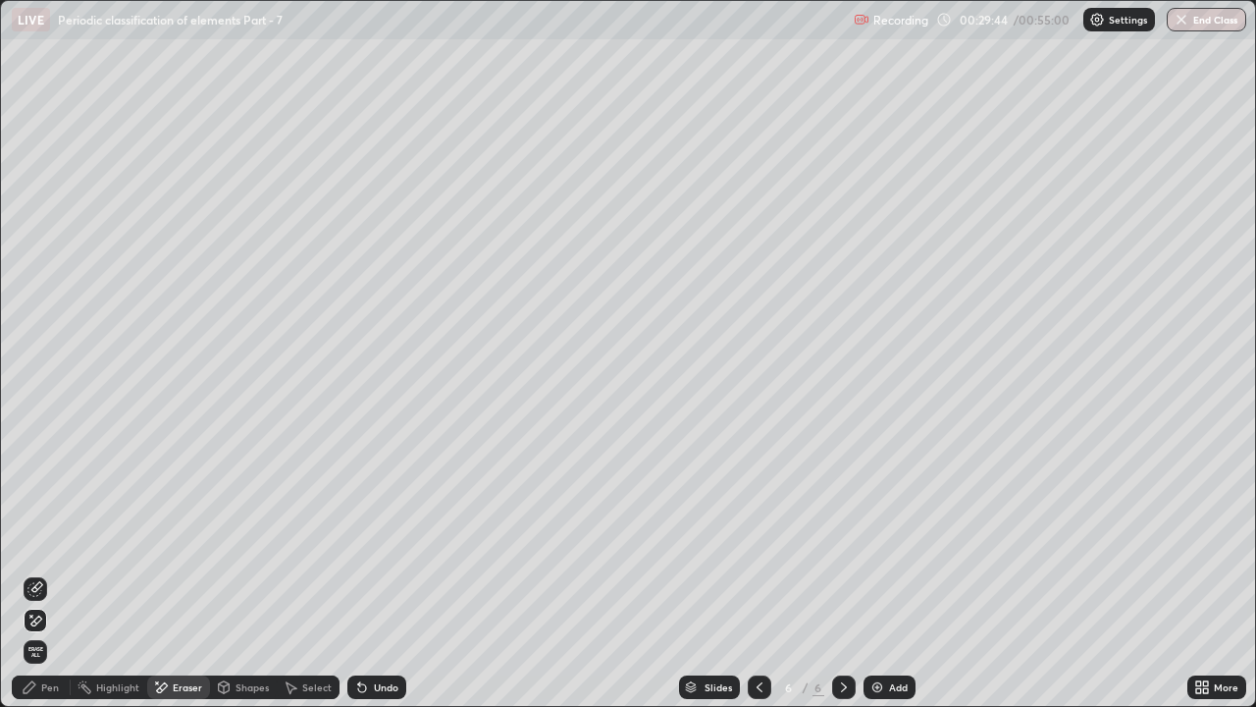
click at [56, 540] on div "Pen" at bounding box center [41, 687] width 59 height 24
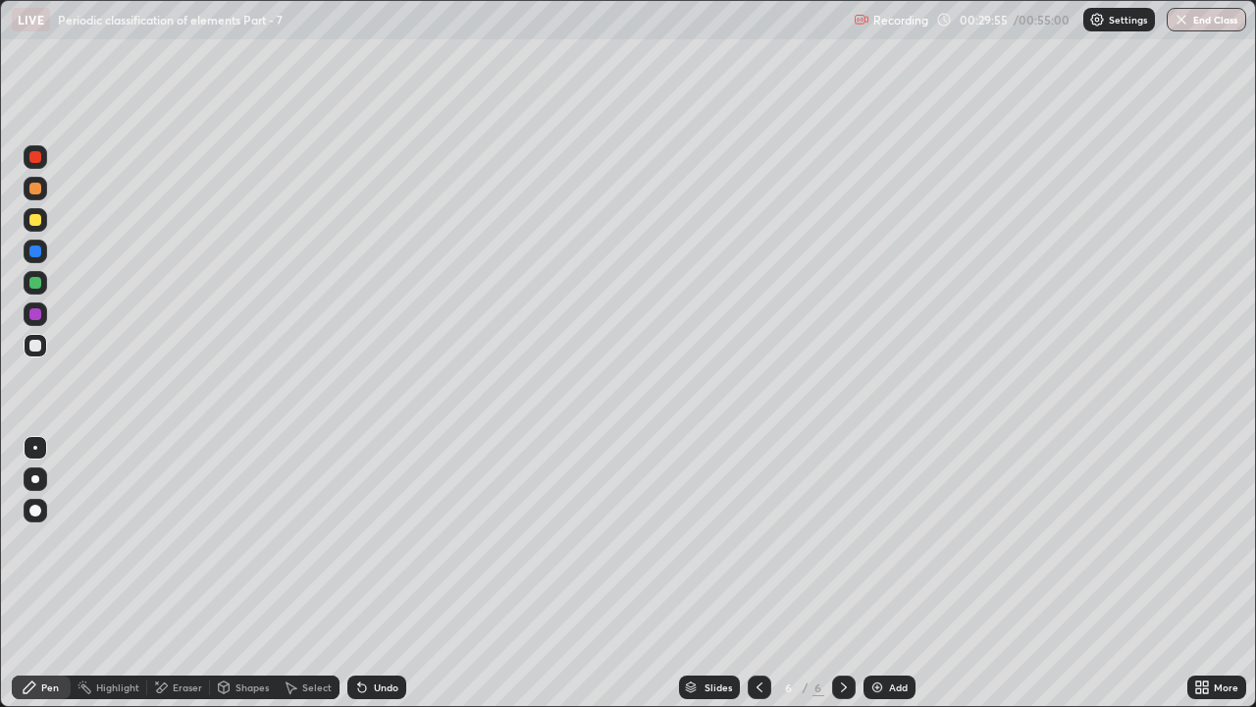
click at [186, 540] on div "Eraser" at bounding box center [187, 687] width 29 height 10
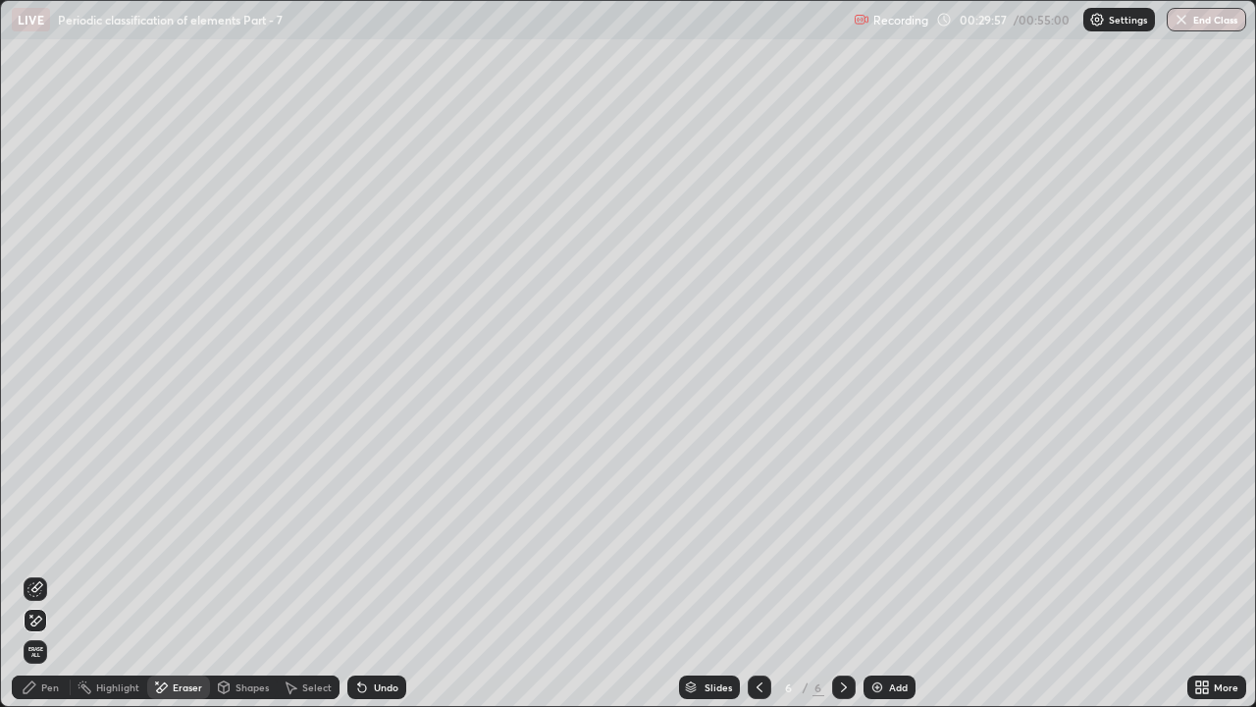
click at [39, 540] on div "Pen" at bounding box center [41, 687] width 59 height 24
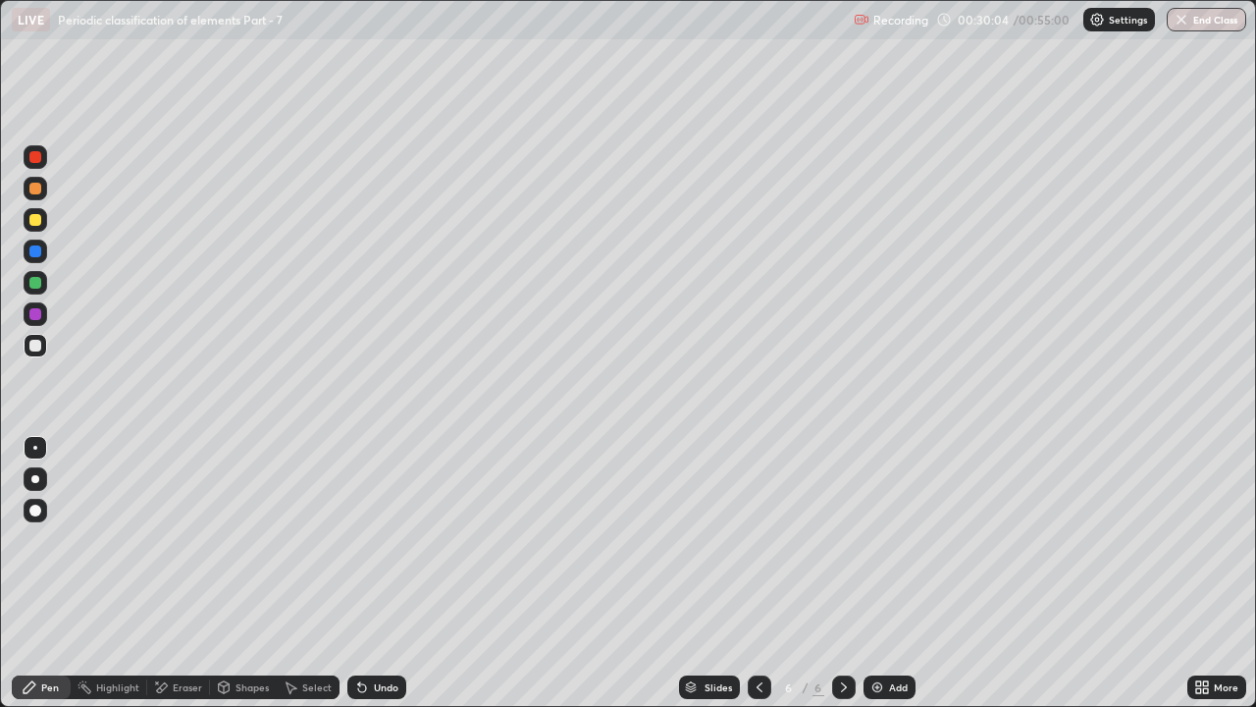
click at [37, 283] on div at bounding box center [35, 283] width 12 height 12
click at [373, 540] on div "Undo" at bounding box center [376, 687] width 59 height 24
click at [387, 540] on div "Undo" at bounding box center [386, 687] width 25 height 10
click at [36, 219] on div at bounding box center [35, 220] width 12 height 12
click at [41, 353] on div at bounding box center [36, 346] width 24 height 24
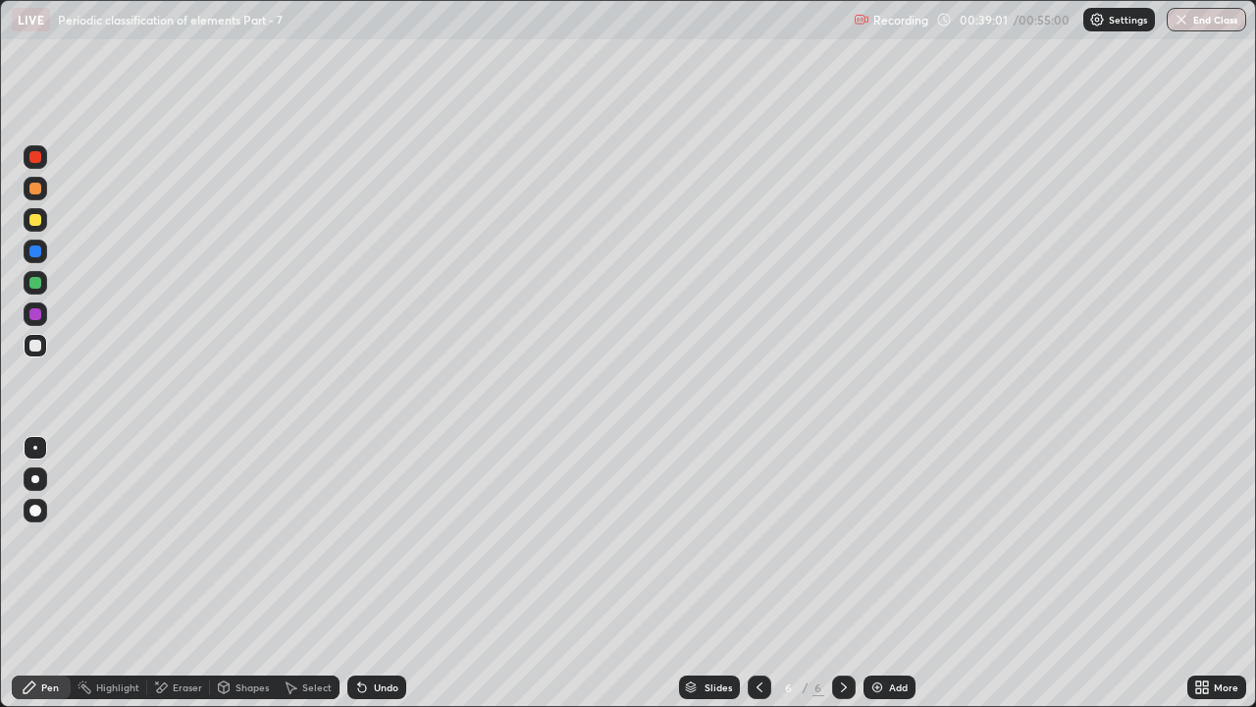
click at [39, 286] on div at bounding box center [35, 283] width 12 height 12
click at [33, 325] on div at bounding box center [36, 314] width 24 height 24
click at [36, 259] on div at bounding box center [36, 251] width 24 height 24
click at [35, 279] on div at bounding box center [35, 283] width 12 height 12
click at [388, 540] on div "Undo" at bounding box center [386, 687] width 25 height 10
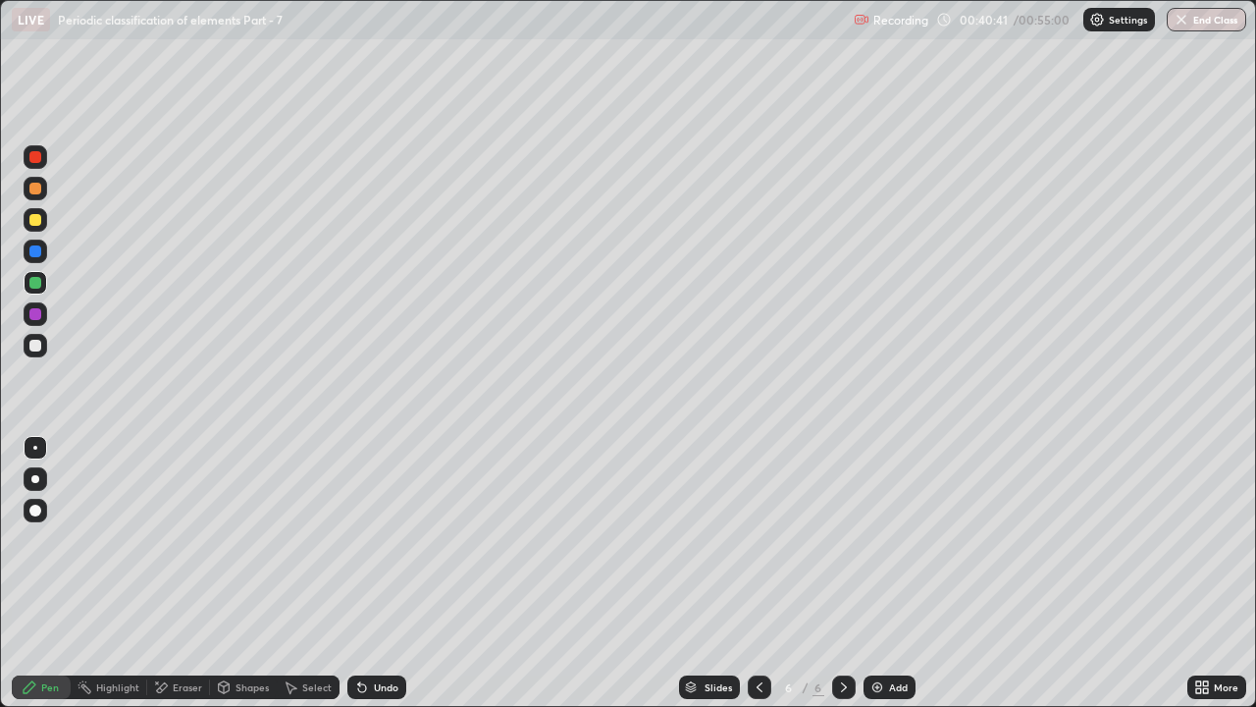
click at [842, 540] on icon at bounding box center [844, 687] width 16 height 16
click at [874, 540] on img at bounding box center [877, 687] width 16 height 16
click at [40, 225] on div at bounding box center [36, 220] width 24 height 24
click at [36, 348] on div at bounding box center [35, 346] width 12 height 12
click at [39, 218] on div at bounding box center [35, 220] width 12 height 12
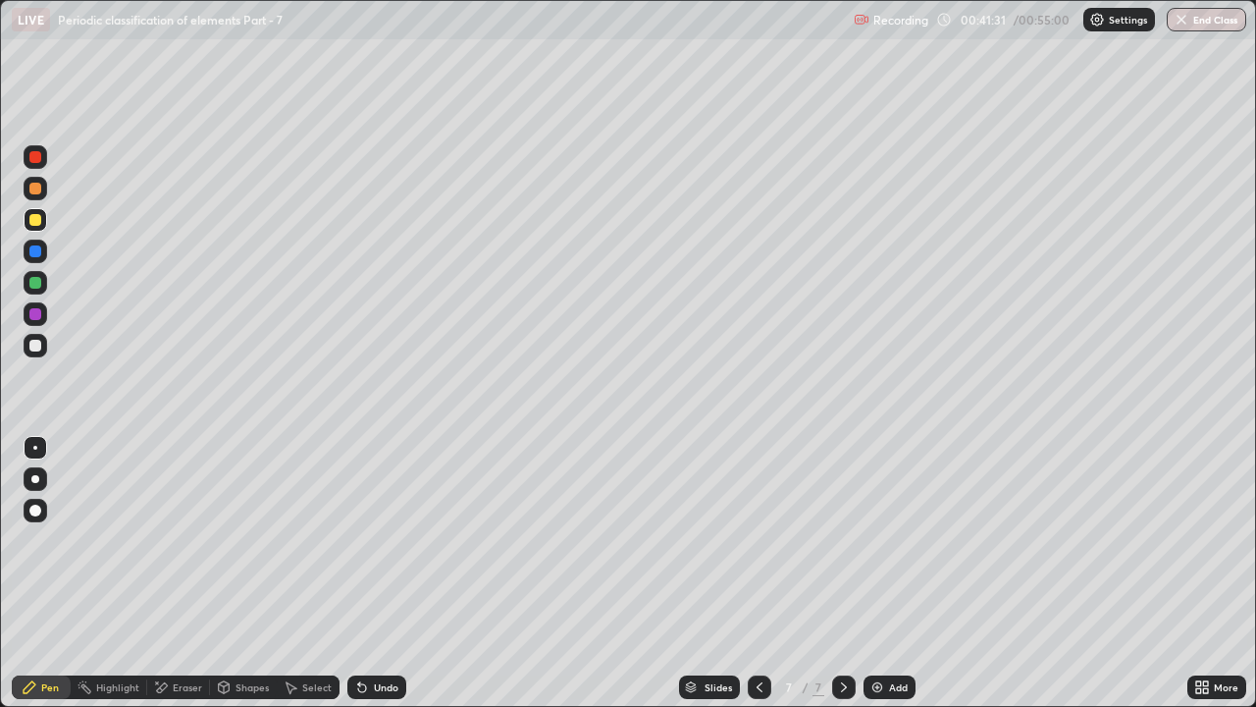
click at [37, 193] on div at bounding box center [35, 189] width 12 height 12
click at [37, 288] on div at bounding box center [35, 283] width 12 height 12
click at [374, 540] on div "Undo" at bounding box center [386, 687] width 25 height 10
click at [383, 540] on div "Undo" at bounding box center [386, 687] width 25 height 10
click at [44, 225] on div at bounding box center [36, 220] width 24 height 24
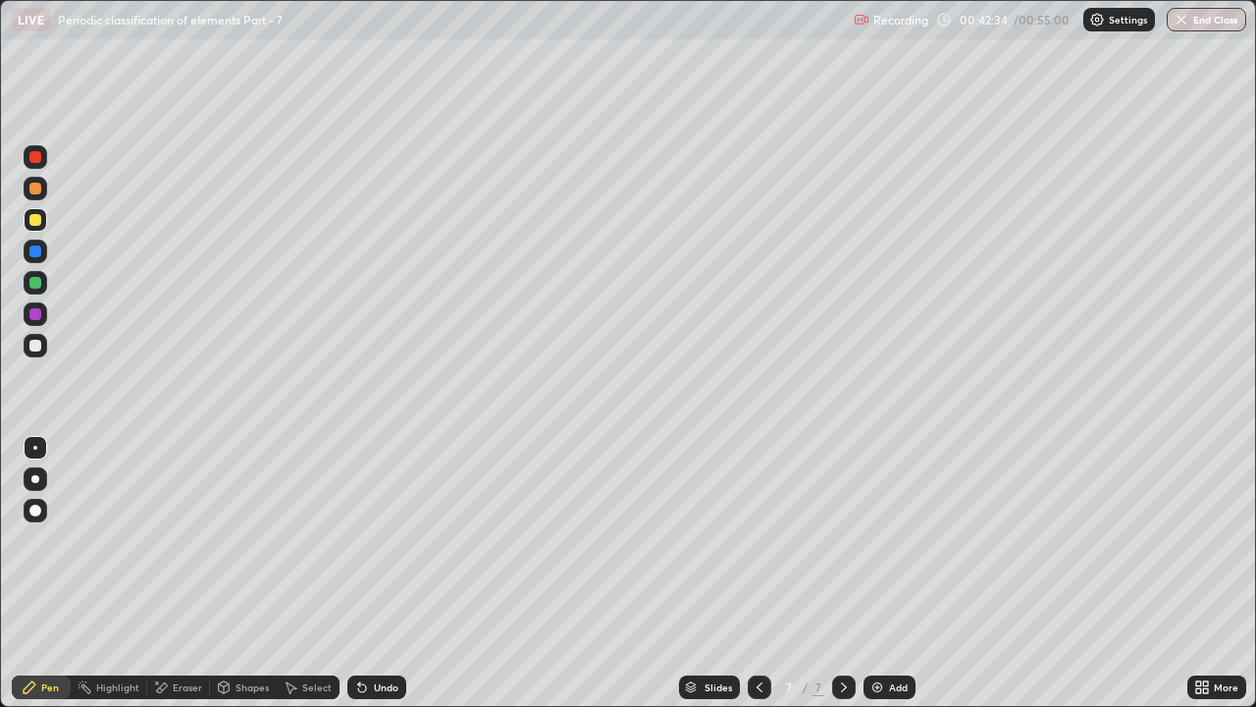
click at [35, 346] on div at bounding box center [35, 346] width 12 height 12
click at [36, 220] on div at bounding box center [35, 220] width 12 height 12
click at [42, 195] on div at bounding box center [36, 189] width 24 height 24
click at [361, 540] on icon at bounding box center [362, 688] width 8 height 8
click at [363, 540] on icon at bounding box center [362, 687] width 16 height 16
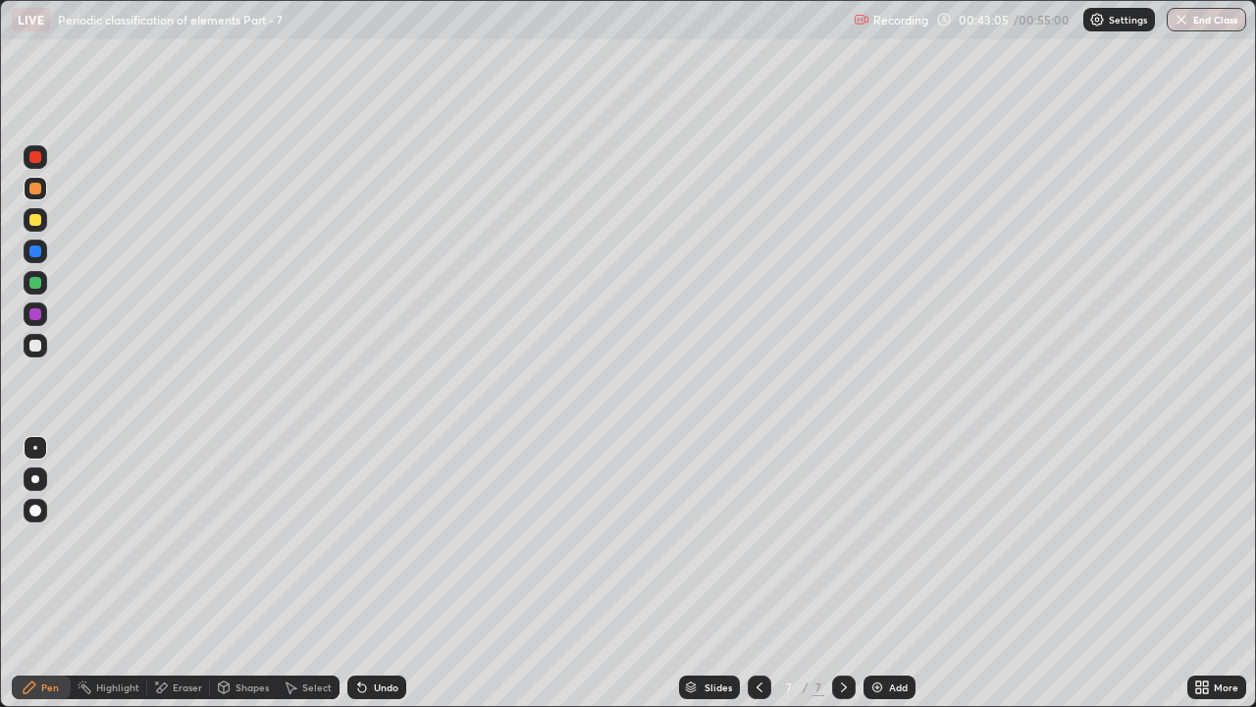
click at [361, 540] on icon at bounding box center [362, 688] width 8 height 8
click at [36, 345] on div at bounding box center [35, 346] width 12 height 12
click at [361, 540] on icon at bounding box center [362, 688] width 8 height 8
click at [39, 285] on div at bounding box center [35, 283] width 12 height 12
click at [45, 345] on div at bounding box center [36, 346] width 24 height 24
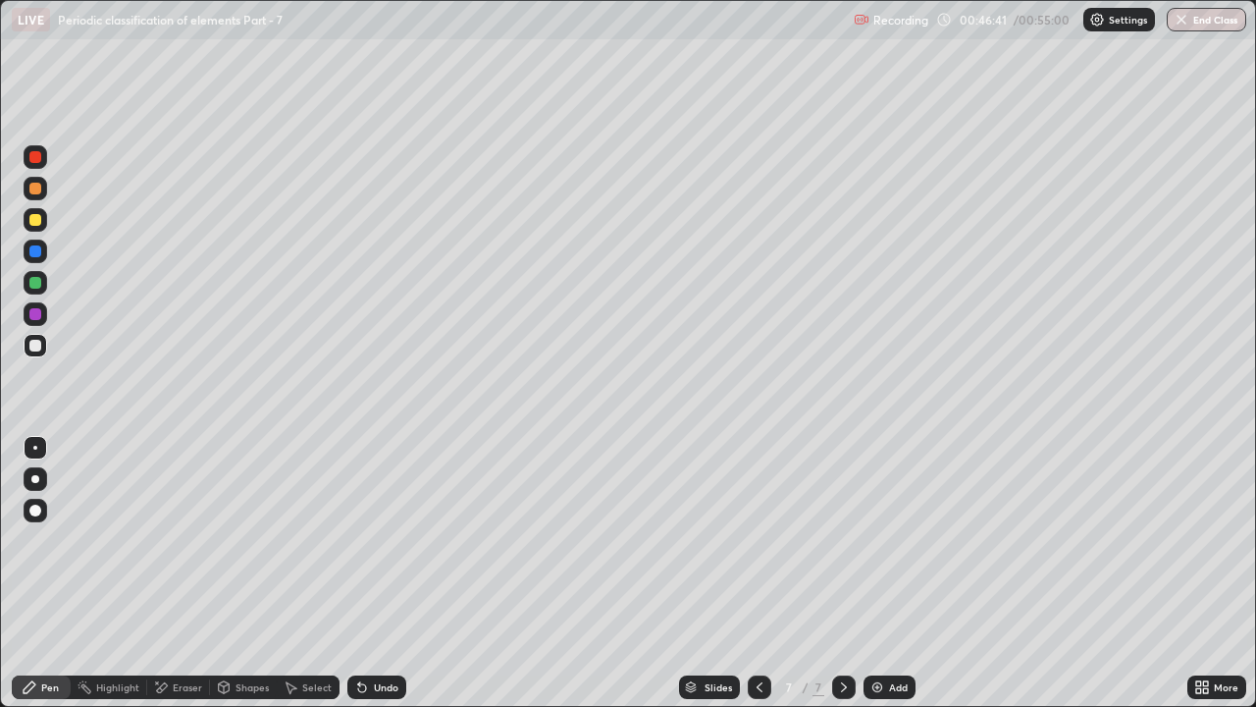
click at [36, 223] on div at bounding box center [35, 220] width 12 height 12
click at [39, 283] on div at bounding box center [35, 283] width 12 height 12
click at [896, 540] on div "Add" at bounding box center [898, 687] width 19 height 10
click at [39, 347] on div at bounding box center [35, 346] width 12 height 12
click at [35, 221] on div at bounding box center [35, 220] width 12 height 12
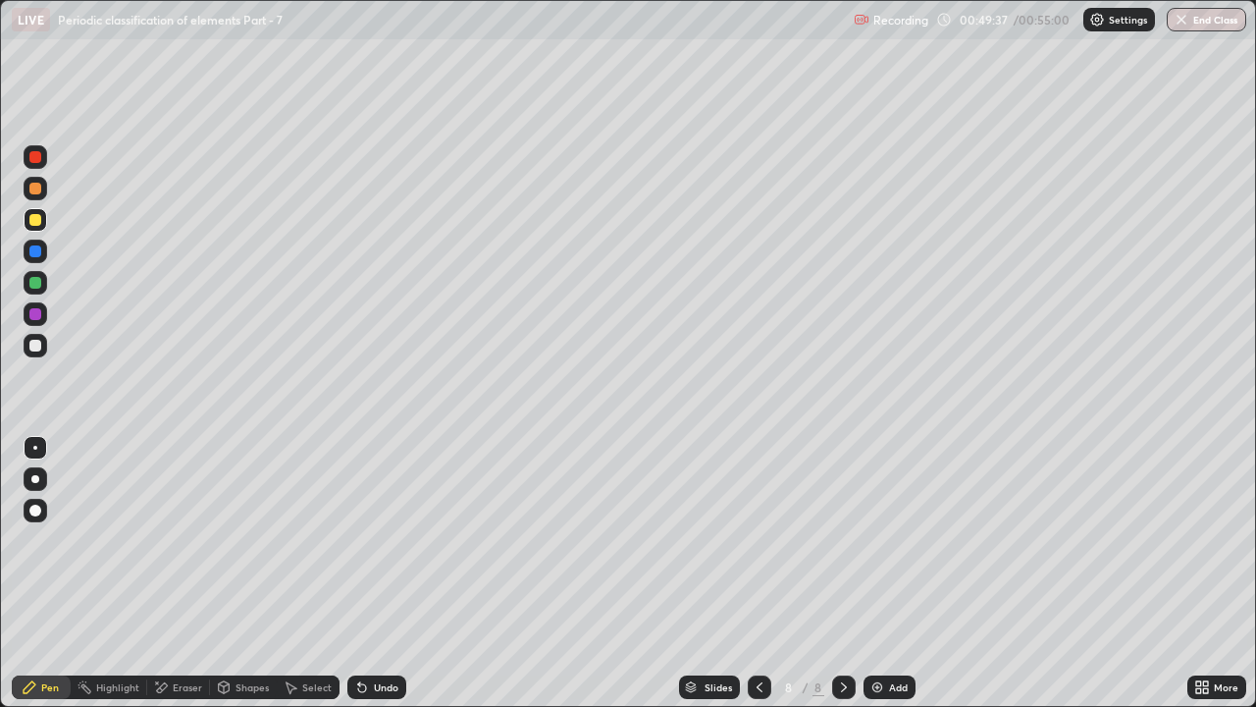
click at [367, 540] on icon at bounding box center [362, 687] width 16 height 16
click at [39, 350] on div at bounding box center [36, 346] width 24 height 24
click at [394, 540] on div "Undo" at bounding box center [376, 687] width 59 height 24
click at [392, 540] on div "Undo" at bounding box center [386, 687] width 25 height 10
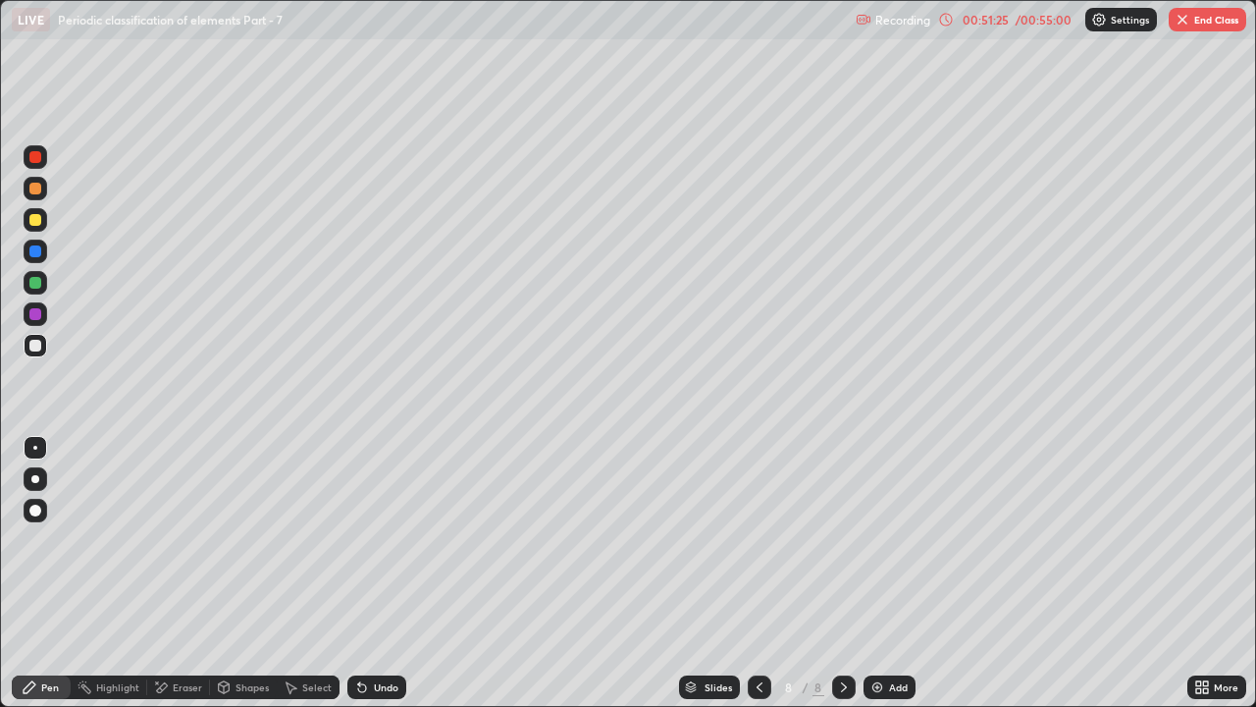
click at [35, 221] on div at bounding box center [35, 220] width 12 height 12
click at [41, 195] on div at bounding box center [36, 189] width 24 height 24
click at [44, 352] on div at bounding box center [36, 346] width 24 height 24
click at [31, 224] on div at bounding box center [35, 220] width 12 height 12
click at [28, 189] on div at bounding box center [36, 189] width 24 height 24
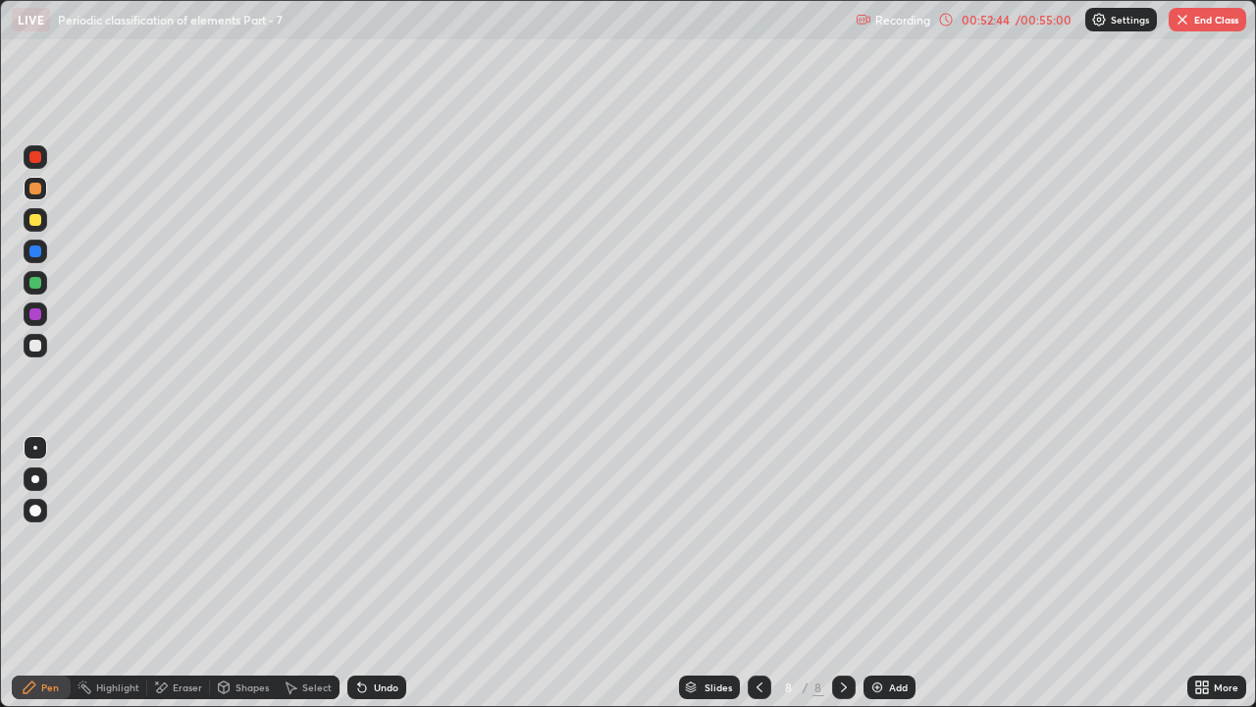
click at [39, 288] on div at bounding box center [35, 283] width 12 height 12
click at [35, 221] on div at bounding box center [35, 220] width 12 height 12
click at [1230, 24] on button "End Class" at bounding box center [1208, 20] width 78 height 24
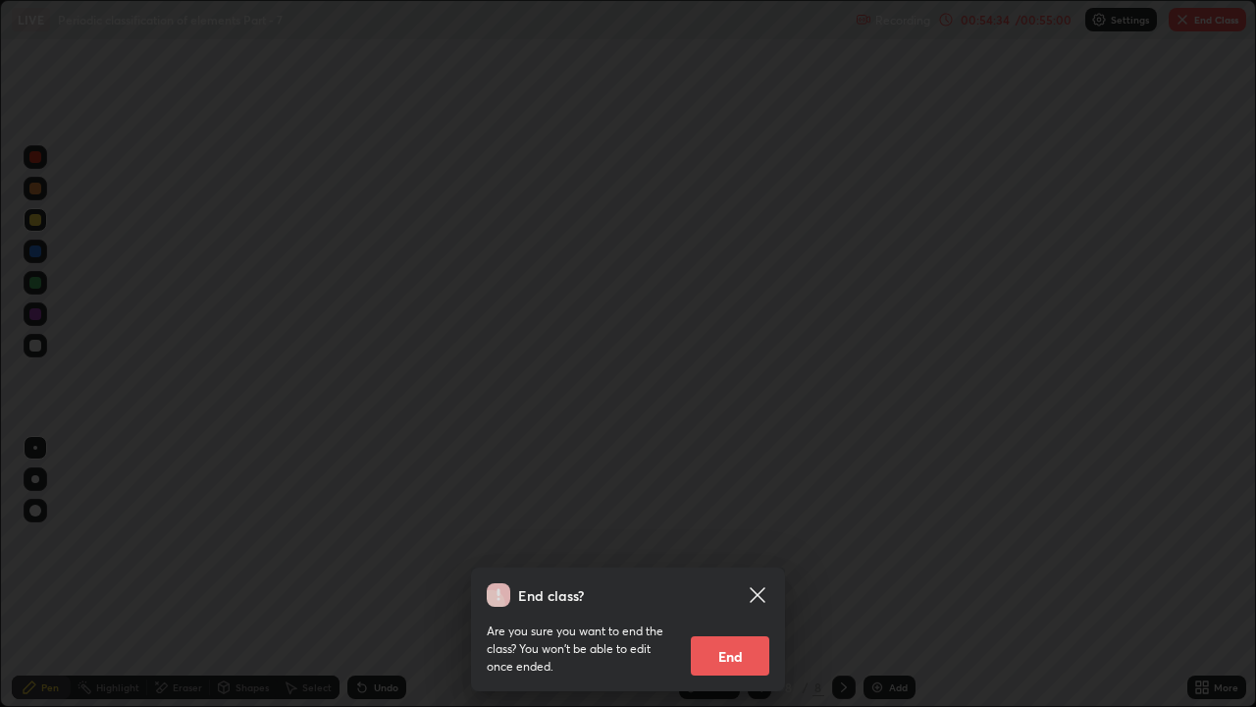
click at [740, 540] on button "End" at bounding box center [730, 655] width 79 height 39
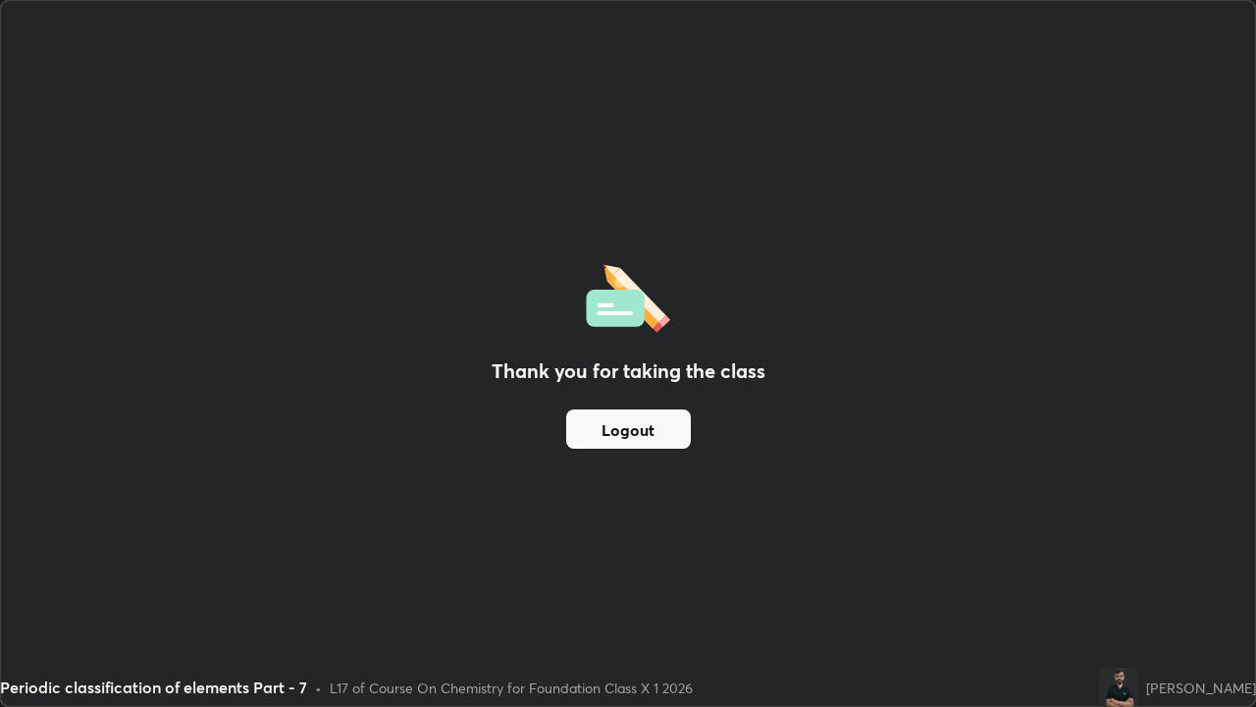
click at [727, 540] on div "Thank you for taking the class Logout" at bounding box center [628, 353] width 1254 height 705
click at [648, 445] on button "Logout" at bounding box center [628, 428] width 125 height 39
click at [652, 437] on button "Logout" at bounding box center [628, 428] width 125 height 39
